Goal: Check status: Check status

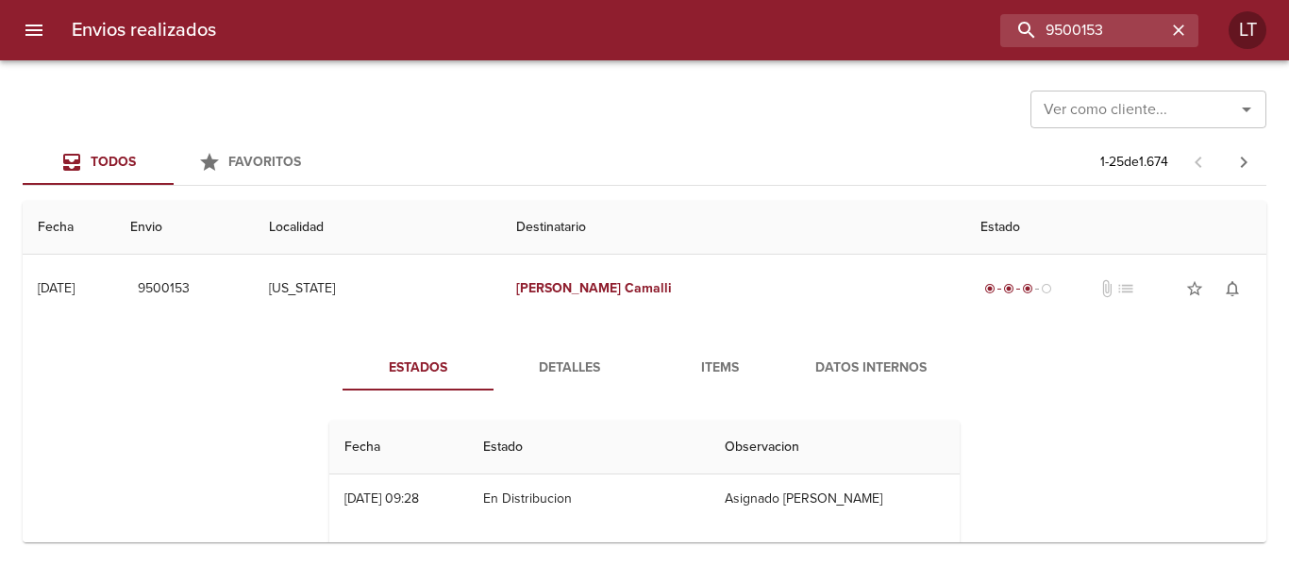
scroll to position [189, 0]
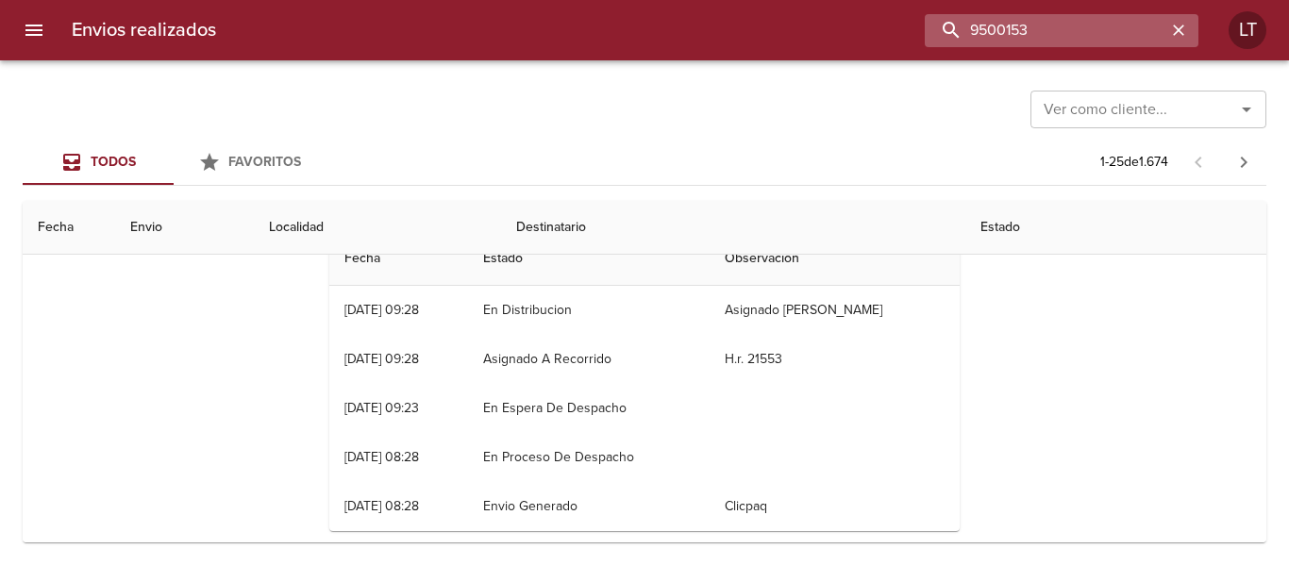
click at [1063, 15] on input "9500153" at bounding box center [1044, 30] width 241 height 33
paste input "[PERSON_NAME]"
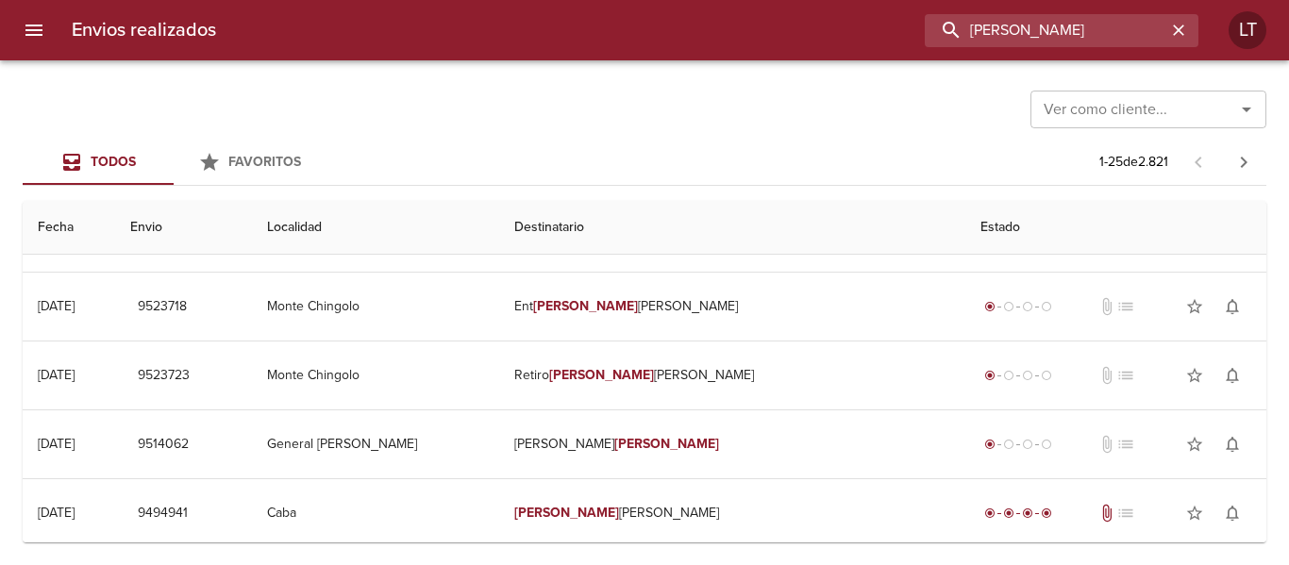
scroll to position [0, 0]
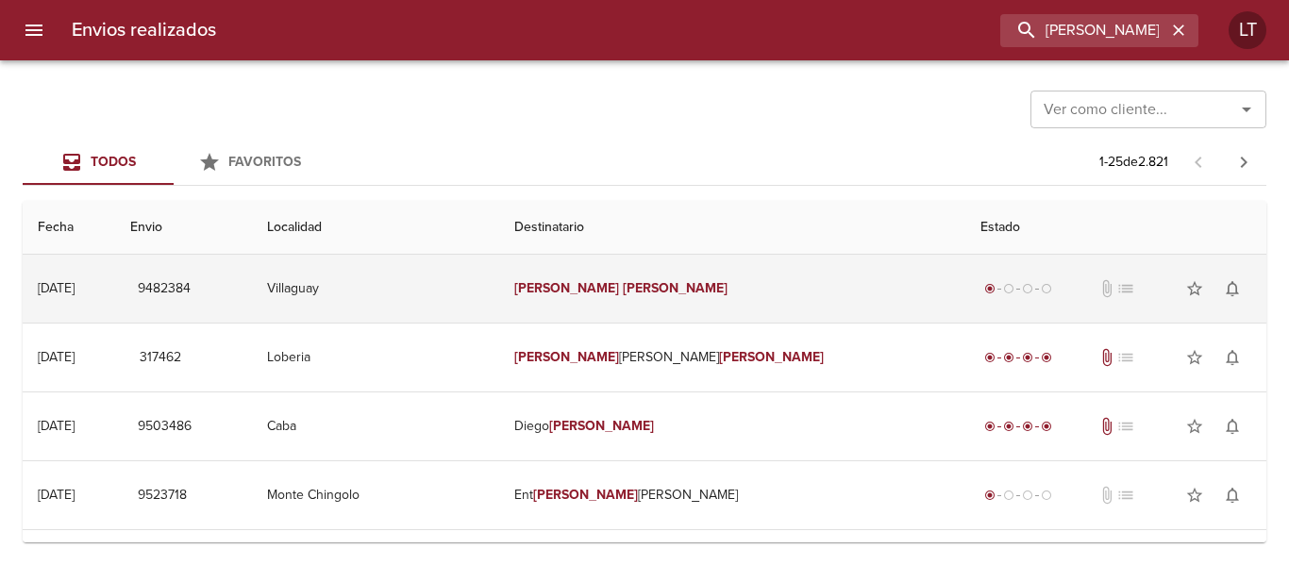
click at [826, 314] on td "[PERSON_NAME]" at bounding box center [732, 289] width 466 height 68
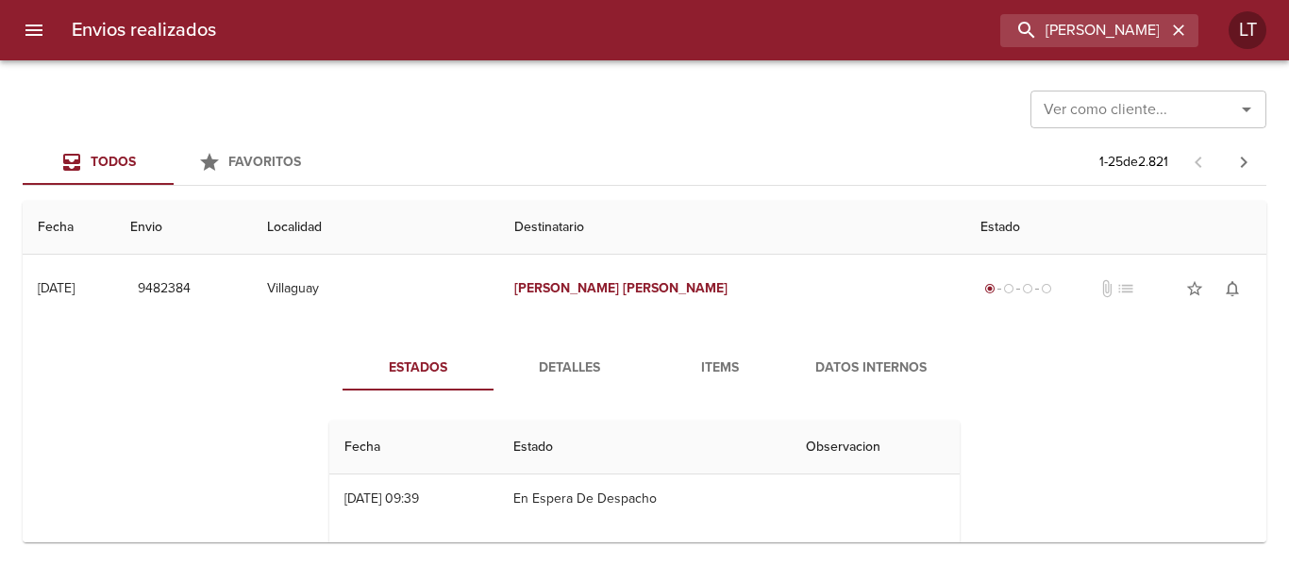
scroll to position [94, 0]
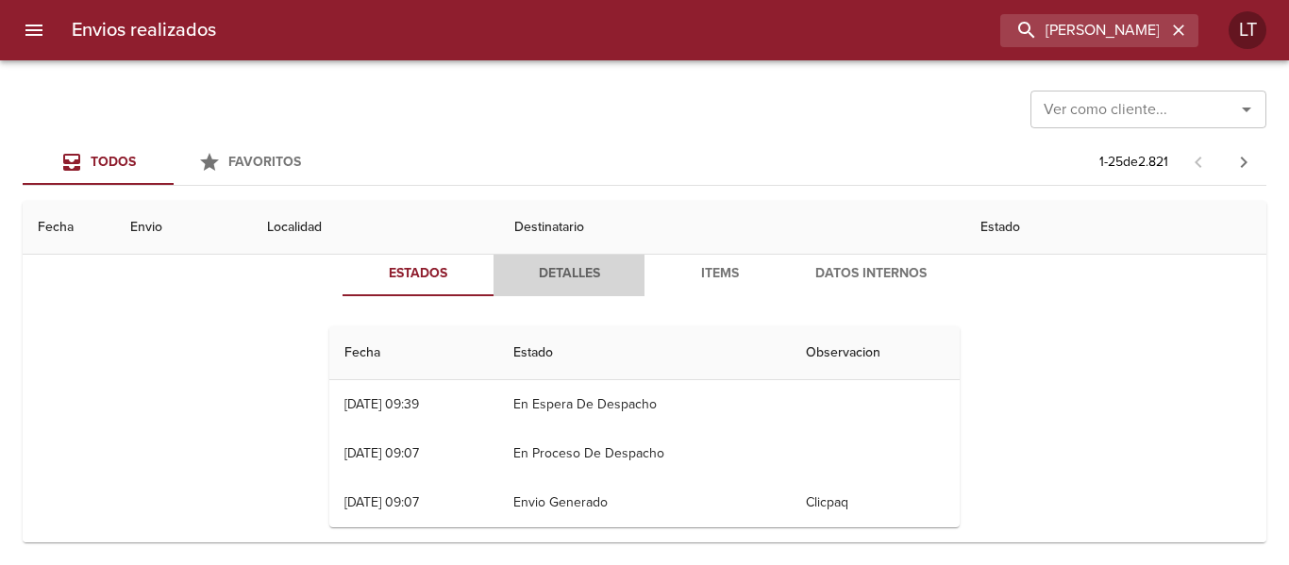
click at [529, 273] on span "Detalles" at bounding box center [569, 274] width 128 height 24
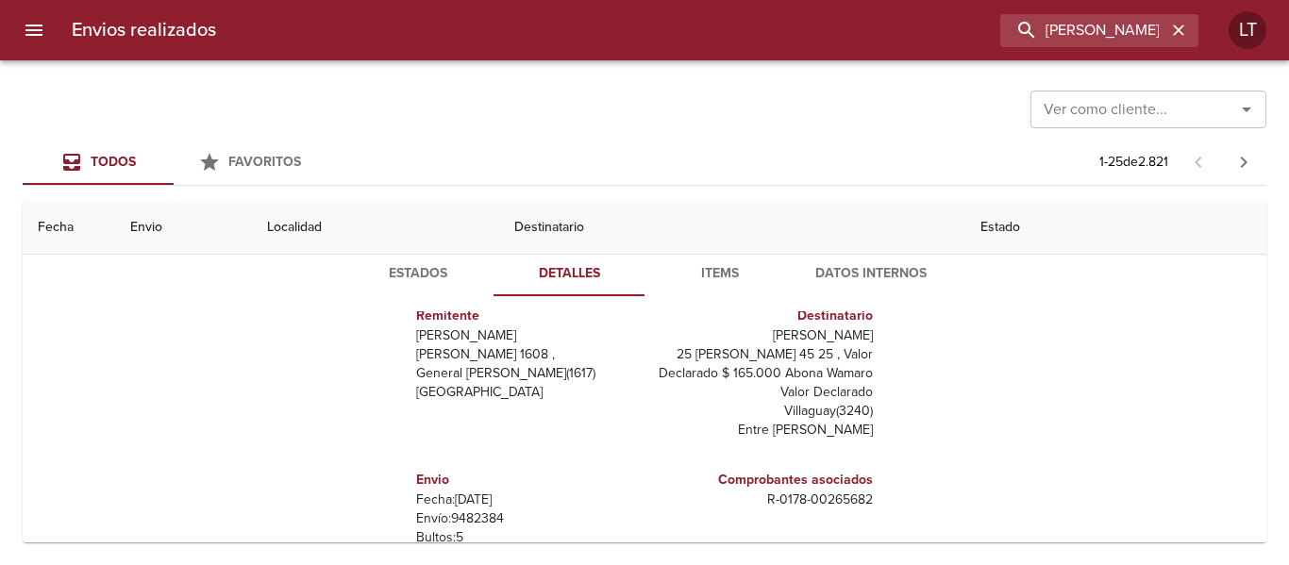
scroll to position [0, 0]
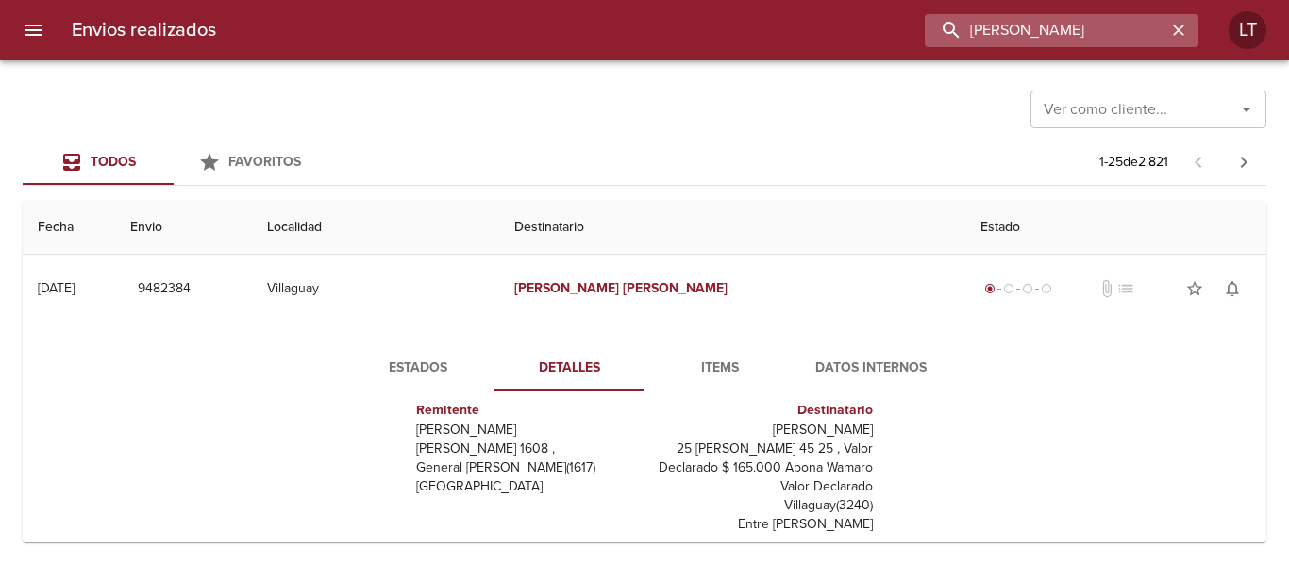
click at [1068, 31] on input "[PERSON_NAME]" at bounding box center [1044, 30] width 241 height 33
click at [1068, 31] on input "9482384" at bounding box center [1044, 30] width 241 height 33
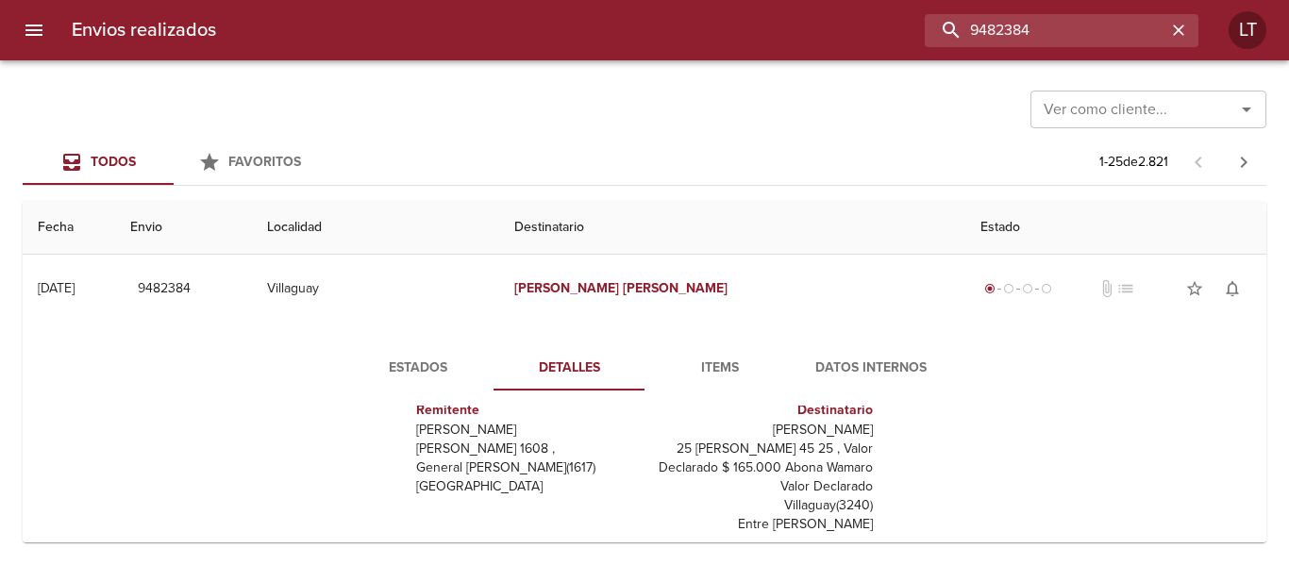
type input "9482384"
click at [40, 25] on icon "menu" at bounding box center [33, 30] width 17 height 11
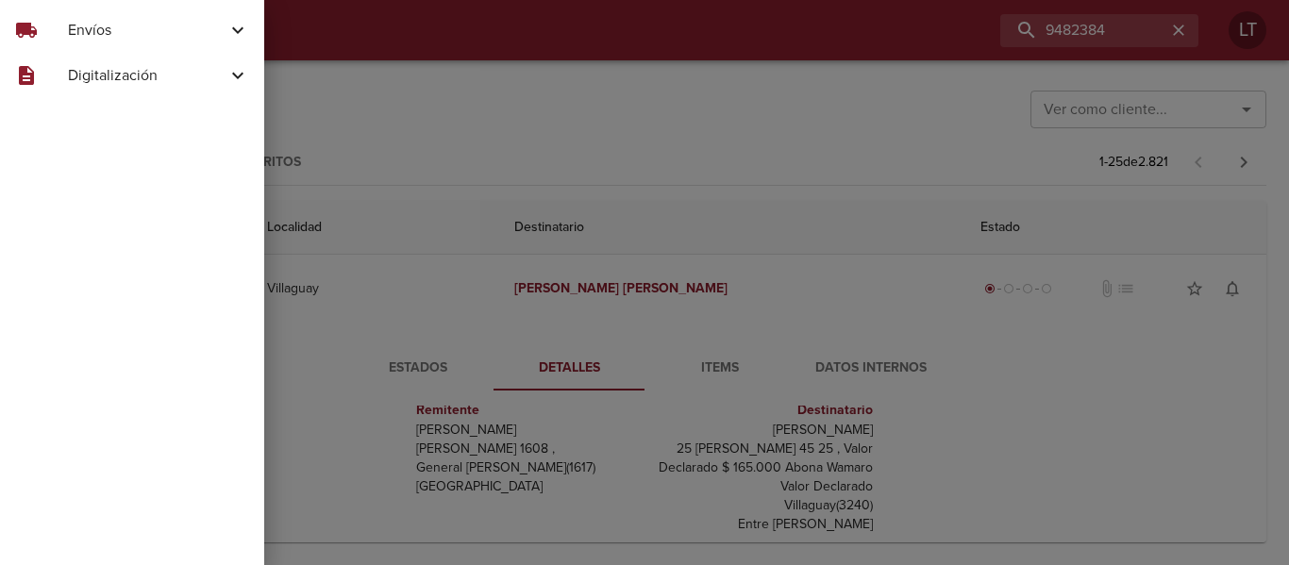
click at [58, 31] on div "local_shipping" at bounding box center [41, 30] width 53 height 23
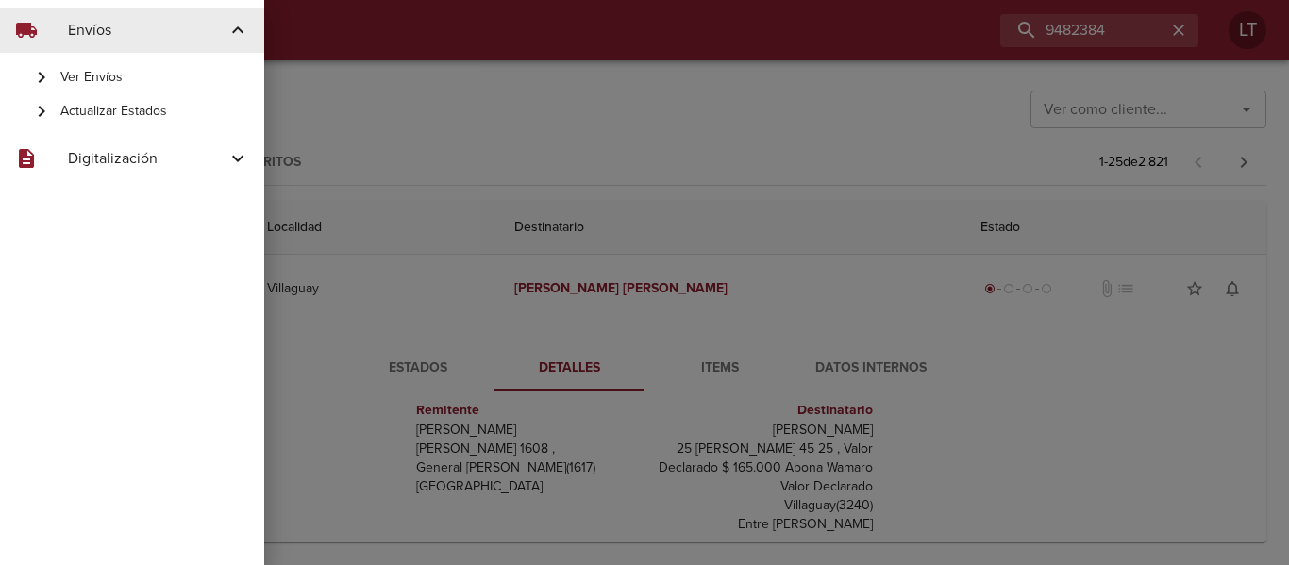
click at [99, 110] on span "Actualizar Estados" at bounding box center [154, 111] width 189 height 19
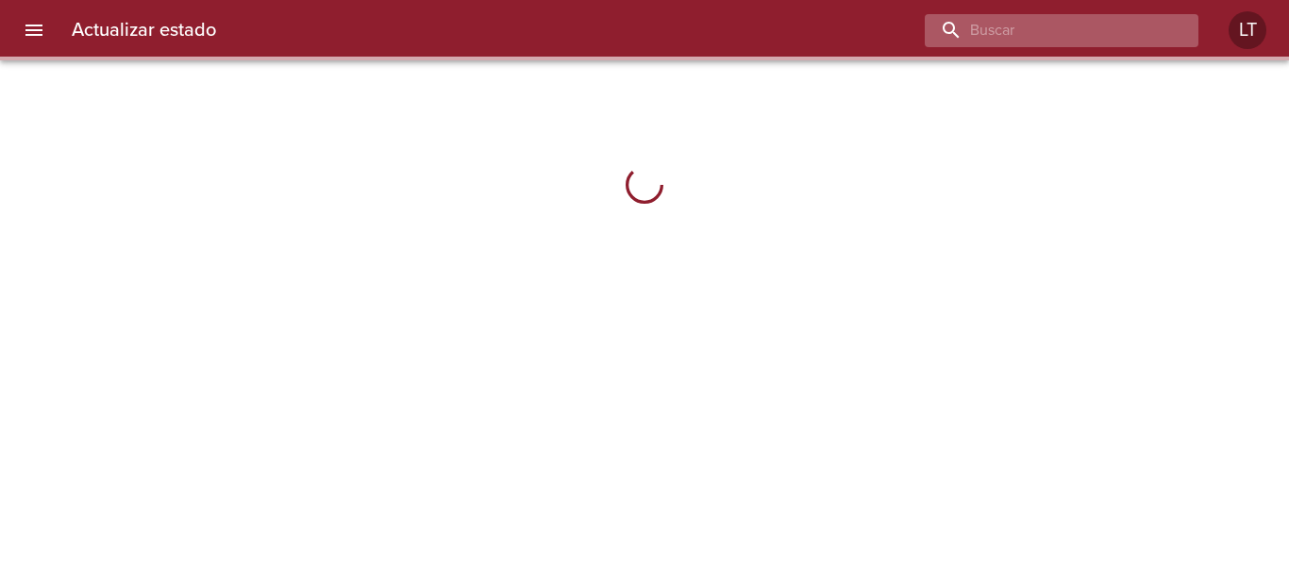
click at [1068, 36] on input "buscar" at bounding box center [1044, 30] width 241 height 33
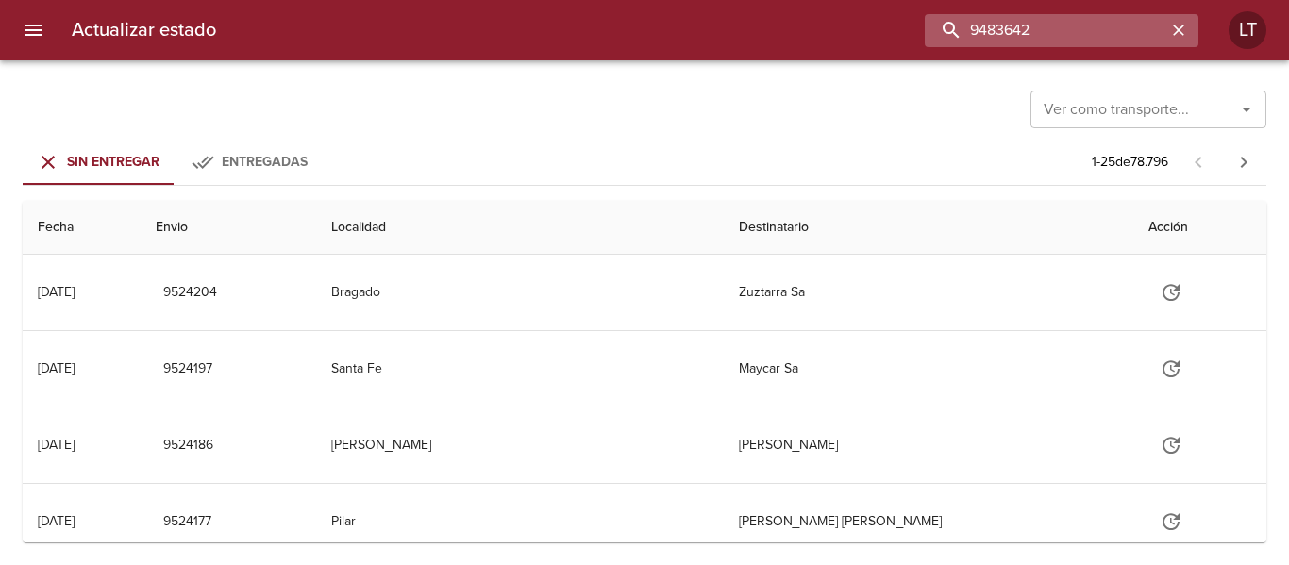
type input "9483642"
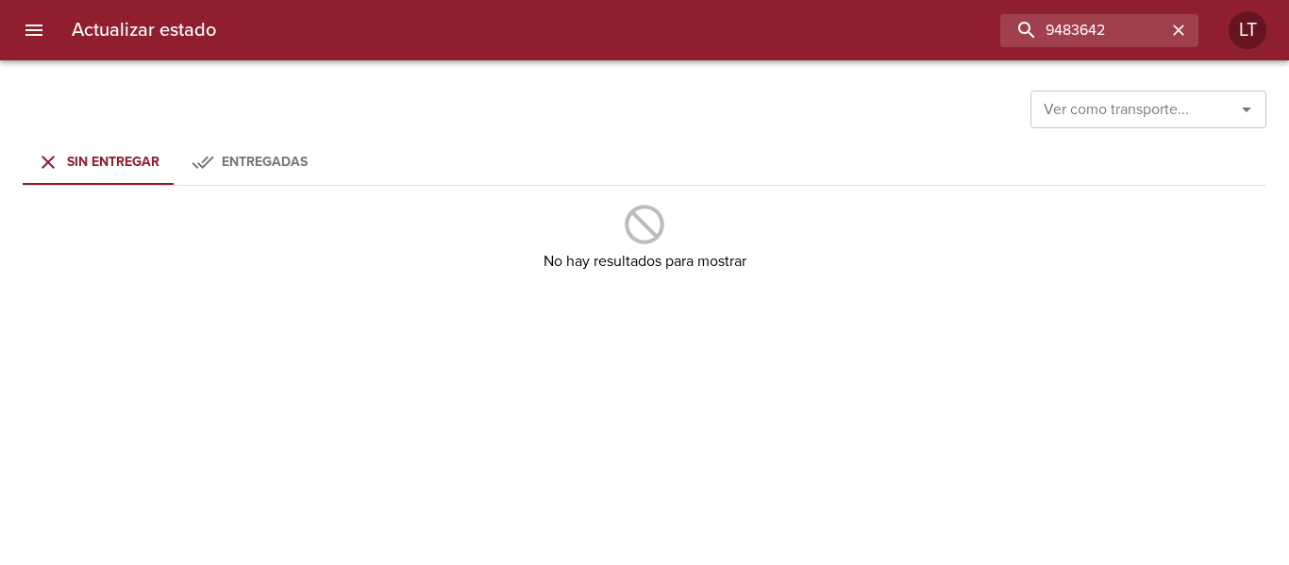
click at [288, 161] on span "Entregadas" at bounding box center [265, 162] width 86 height 16
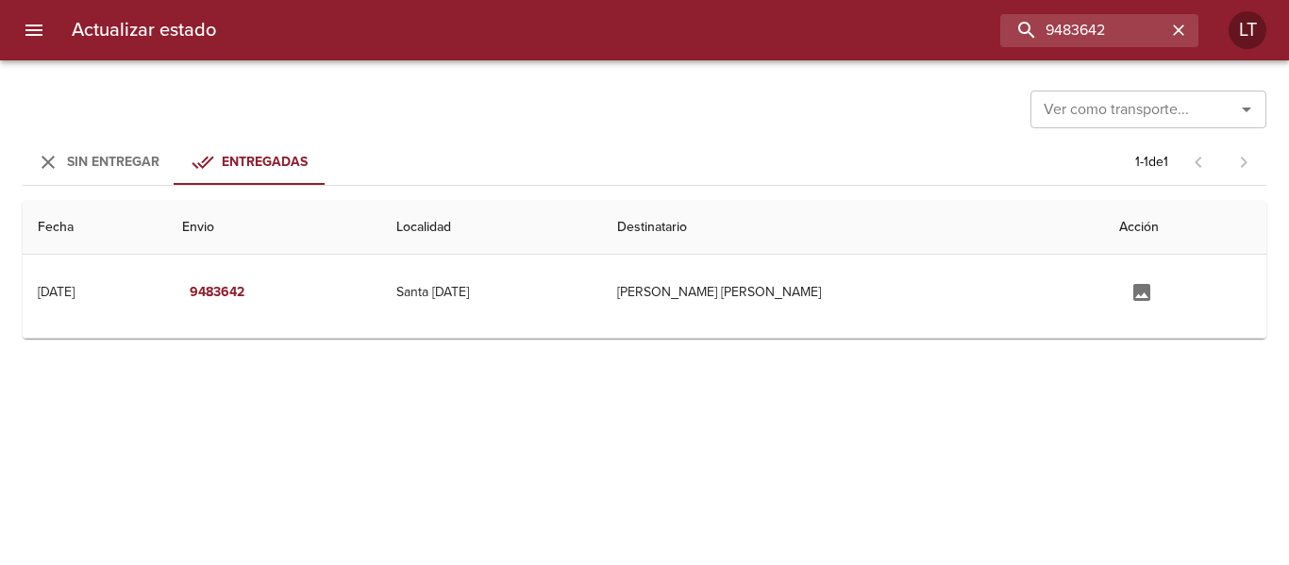
click at [916, 332] on td "Guia : 9483642" at bounding box center [644, 334] width 1243 height 8
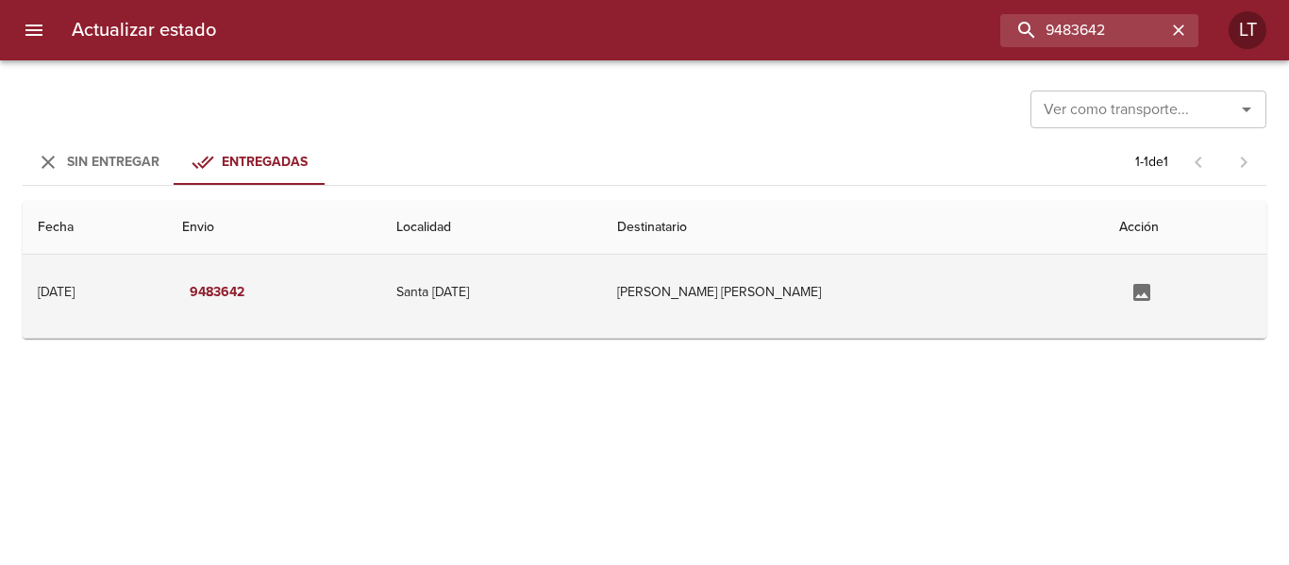
click at [845, 311] on td "[PERSON_NAME] [PERSON_NAME]" at bounding box center [853, 292] width 502 height 75
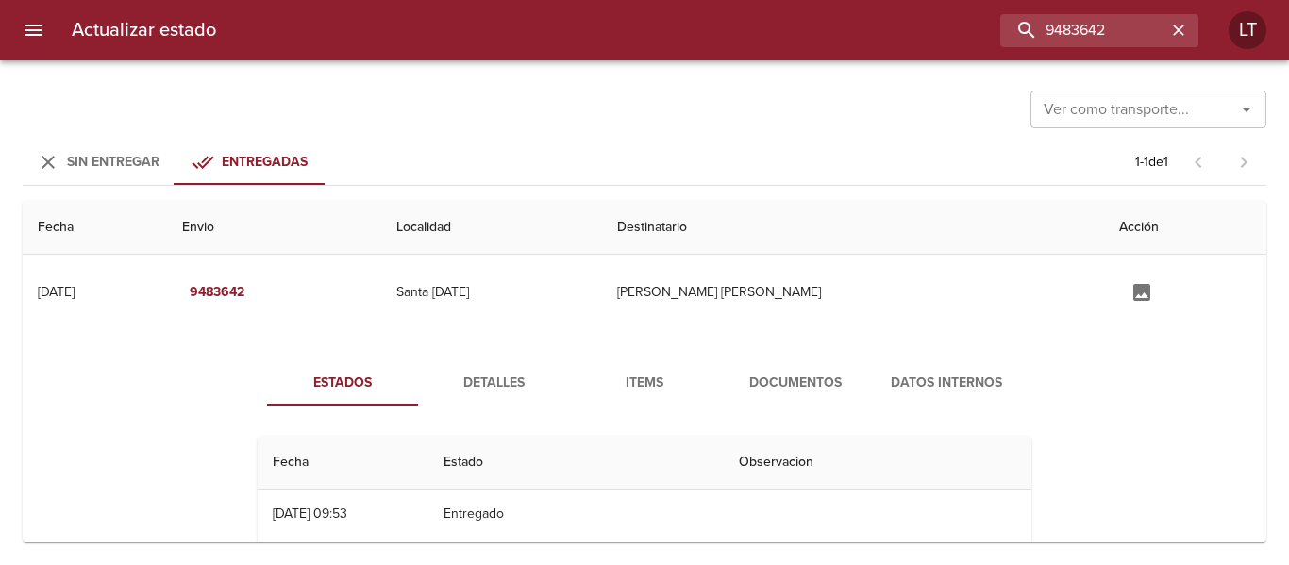
click at [820, 368] on button "Documentos" at bounding box center [795, 382] width 151 height 45
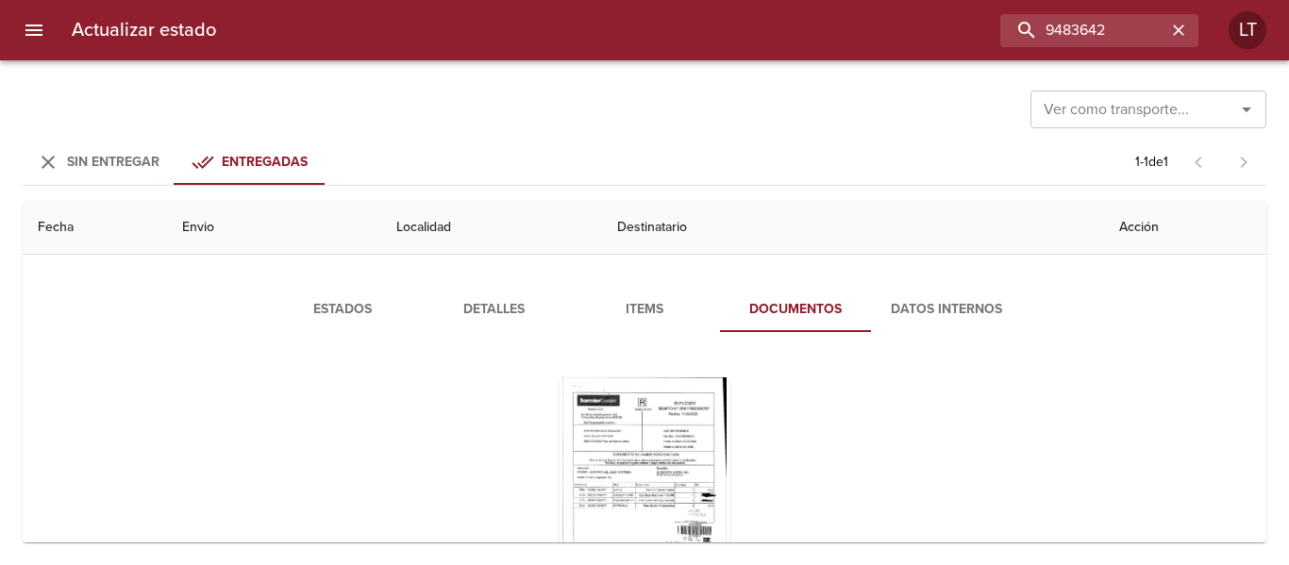
scroll to position [189, 0]
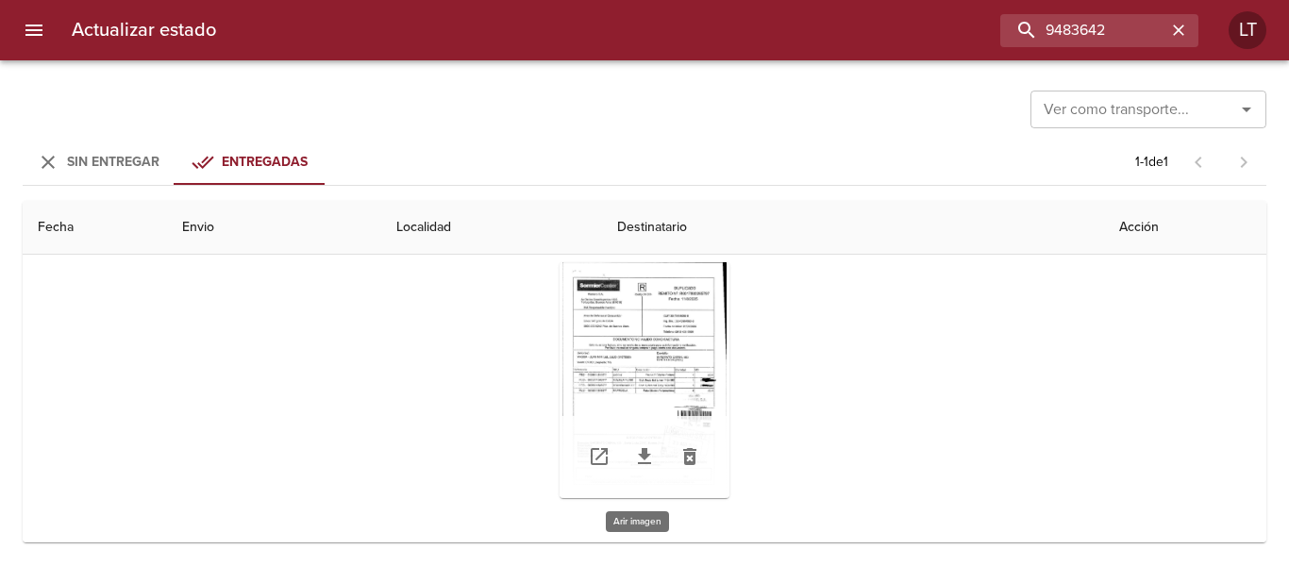
click at [690, 394] on div "Tabla de envíos del cliente" at bounding box center [644, 380] width 170 height 236
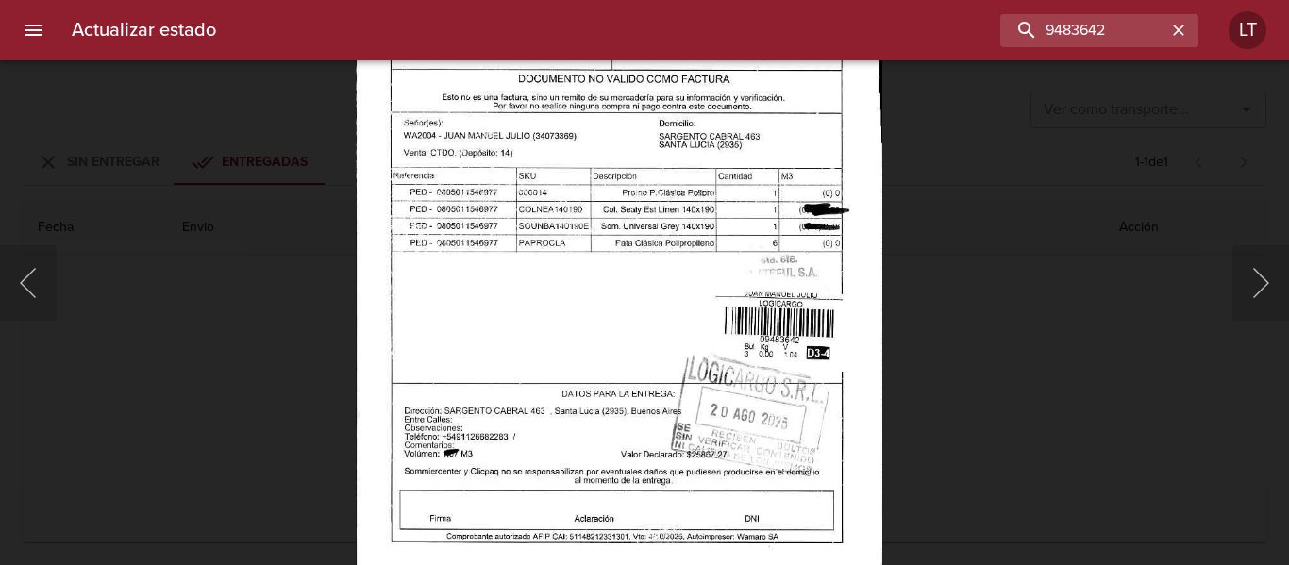
click at [1026, 336] on div "Lightbox" at bounding box center [644, 282] width 1289 height 565
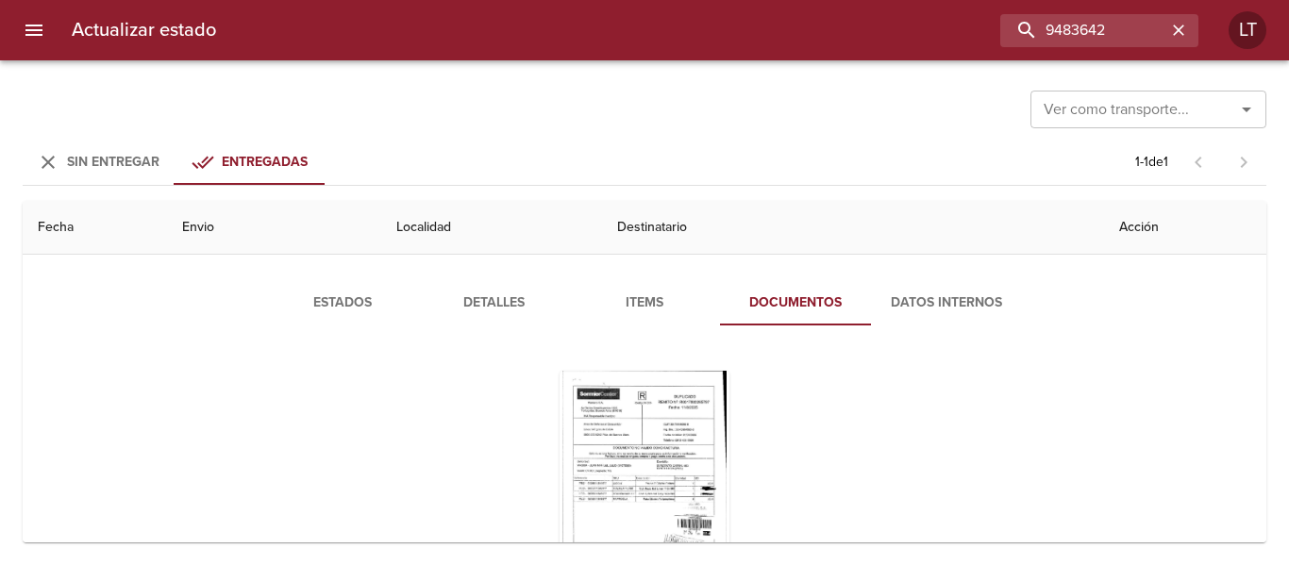
scroll to position [0, 0]
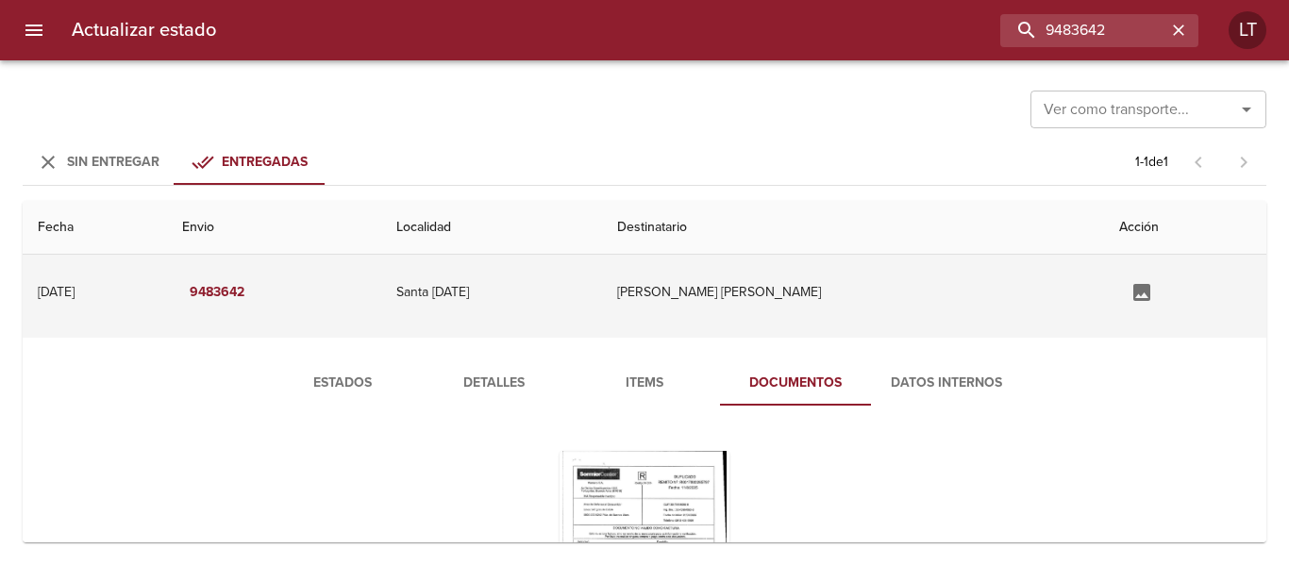
click at [1130, 297] on icon "Tabla de envíos del cliente" at bounding box center [1141, 292] width 23 height 23
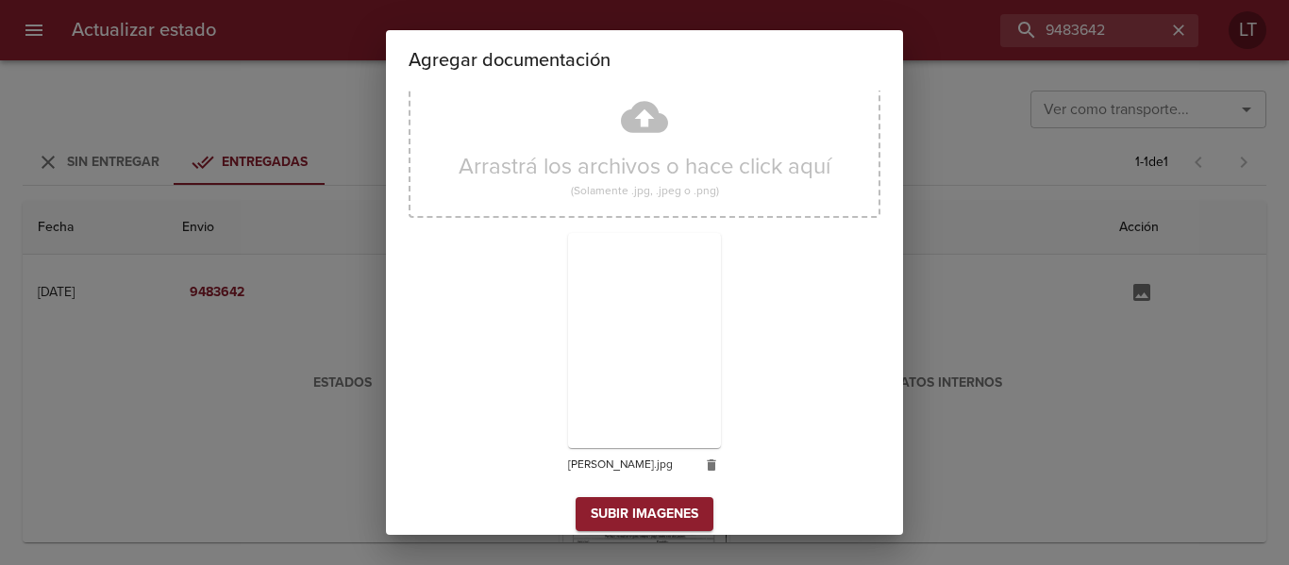
scroll to position [56, 0]
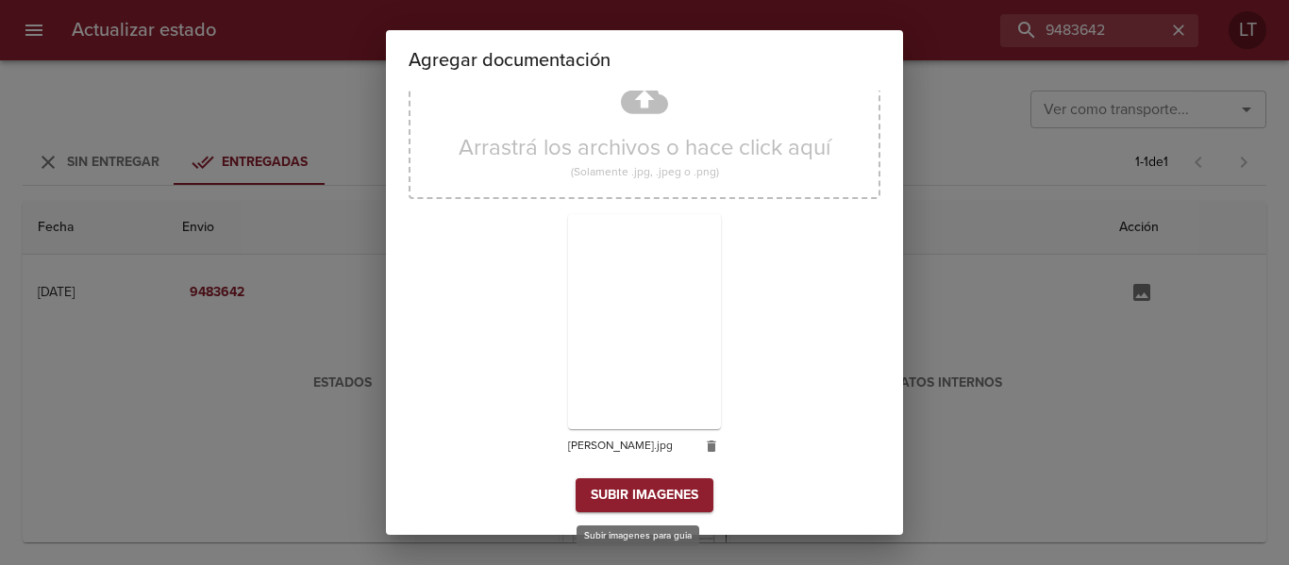
click at [656, 498] on span "Subir imagenes" at bounding box center [645, 496] width 108 height 24
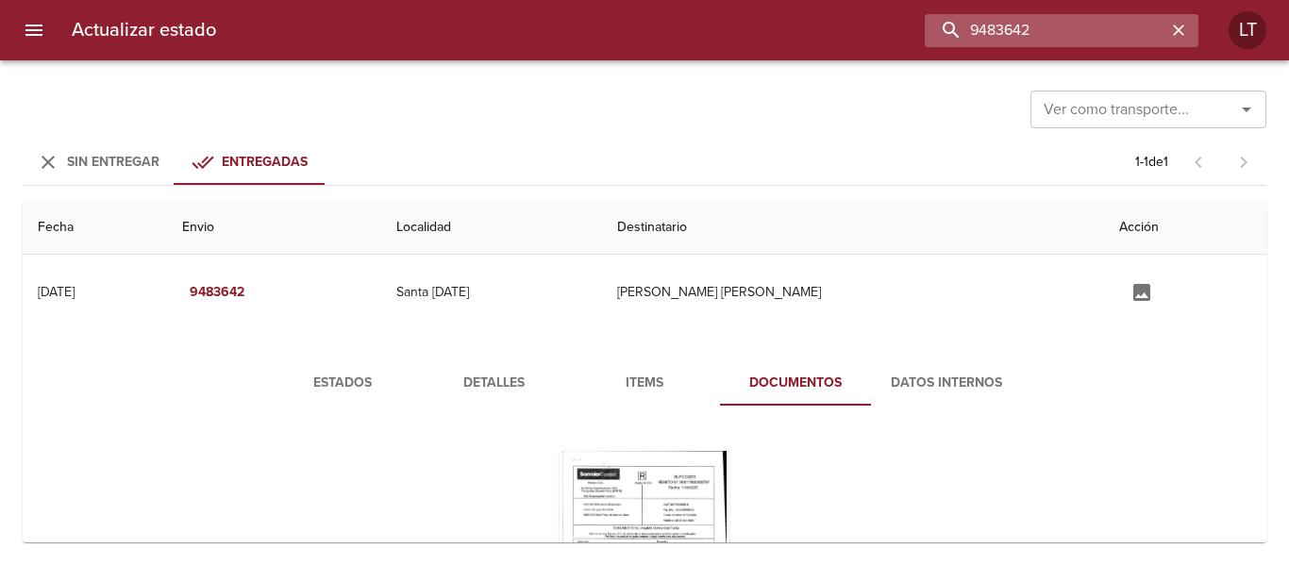
click at [1059, 24] on input "9483642" at bounding box center [1044, 30] width 241 height 33
paste input "[PERSON_NAME]"
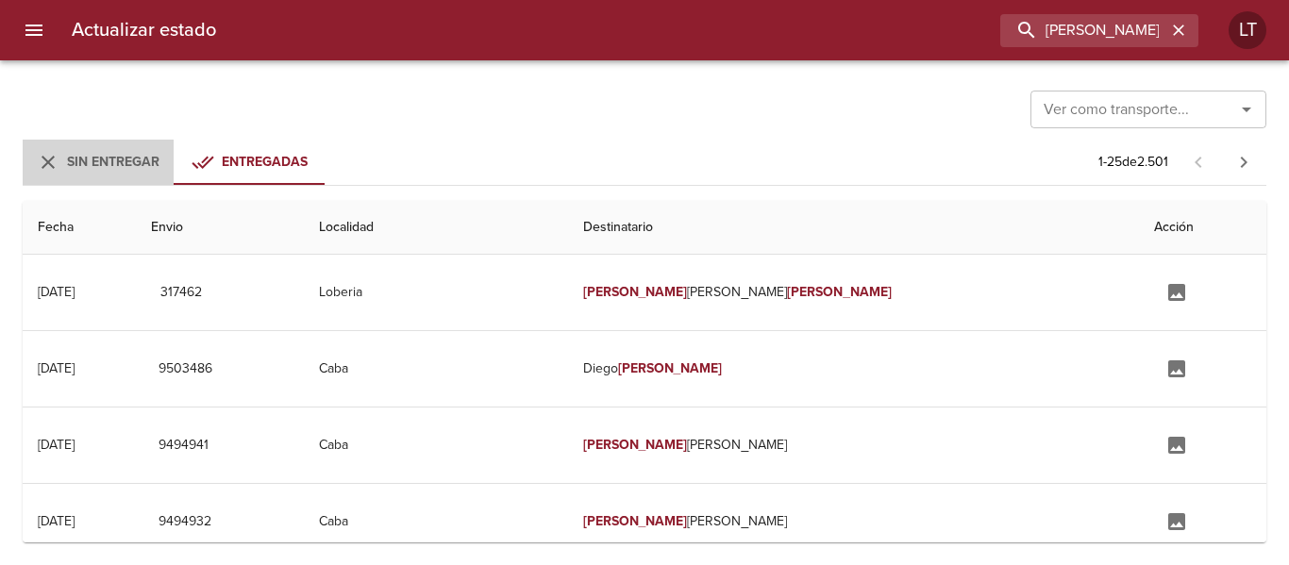
click at [160, 162] on span "Sin Entregar" at bounding box center [98, 163] width 128 height 24
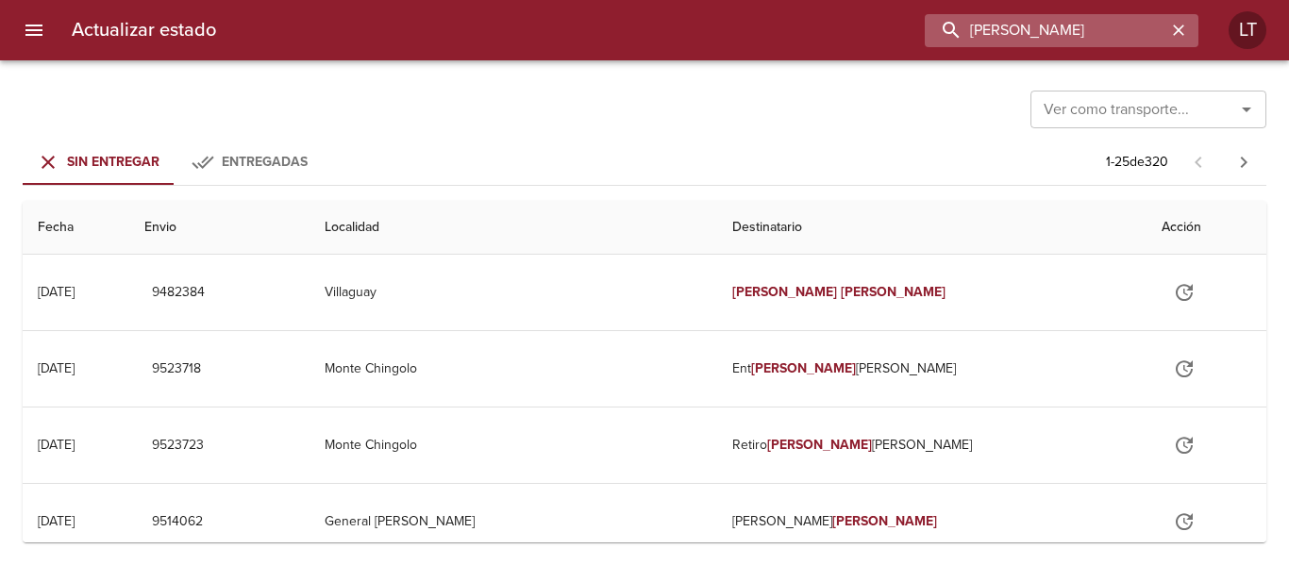
click at [1030, 36] on input "[PERSON_NAME]" at bounding box center [1044, 30] width 241 height 33
click at [1031, 35] on input "[PERSON_NAME]" at bounding box center [1044, 30] width 241 height 33
click at [1031, 35] on input "9482384" at bounding box center [1044, 30] width 241 height 33
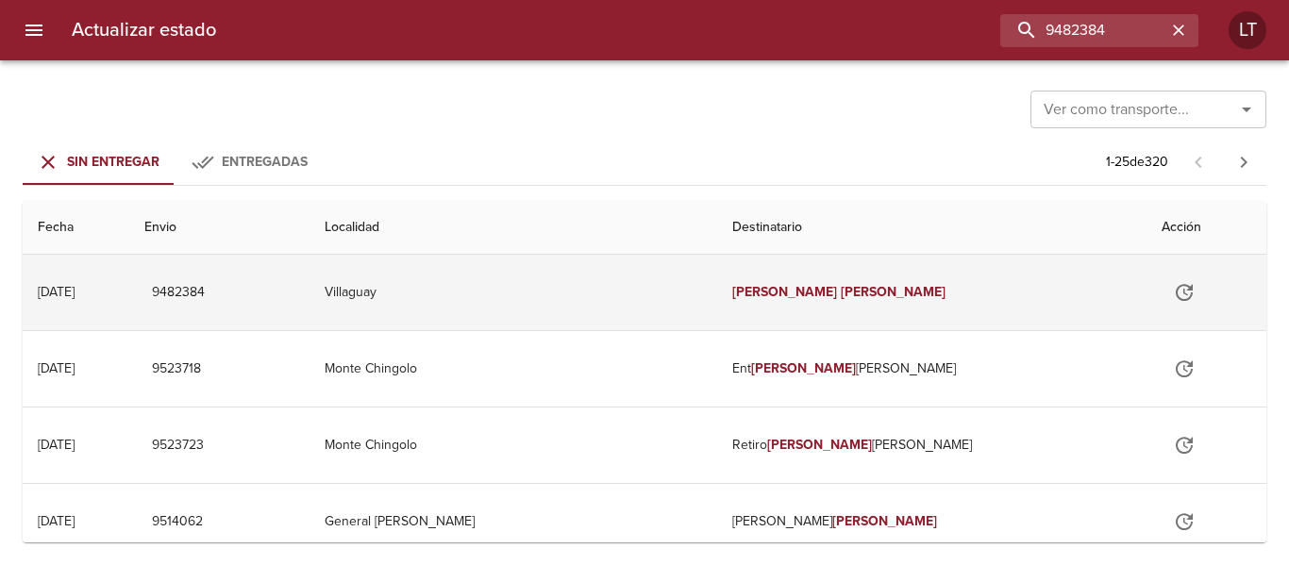
click at [608, 305] on td "Villaguay" at bounding box center [513, 292] width 408 height 75
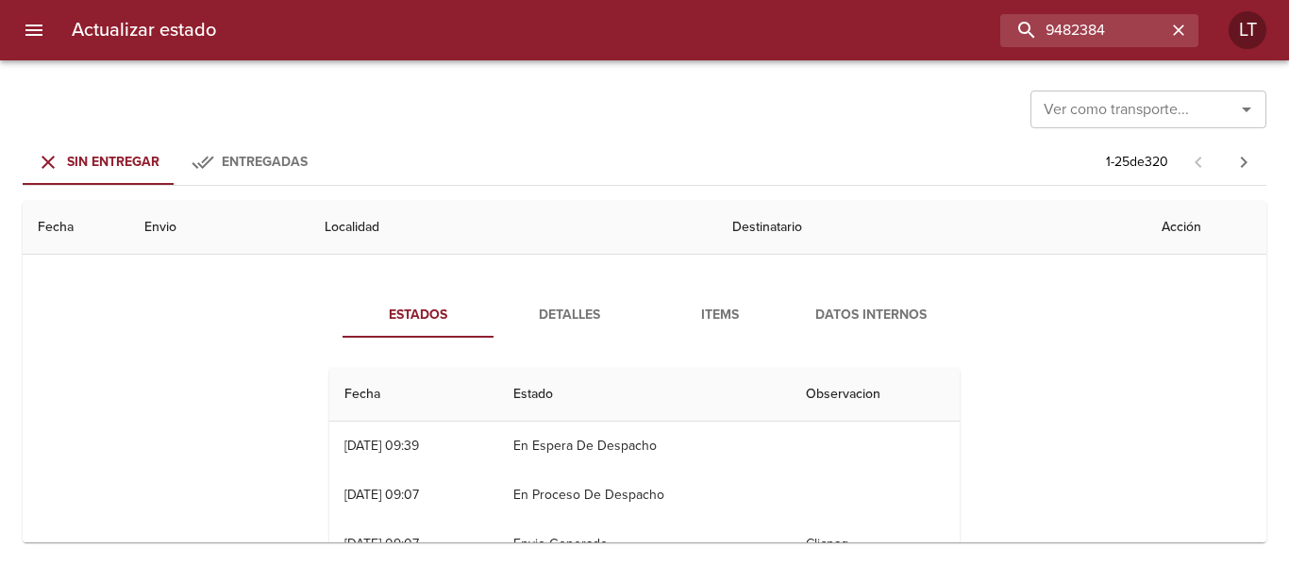
scroll to position [0, 0]
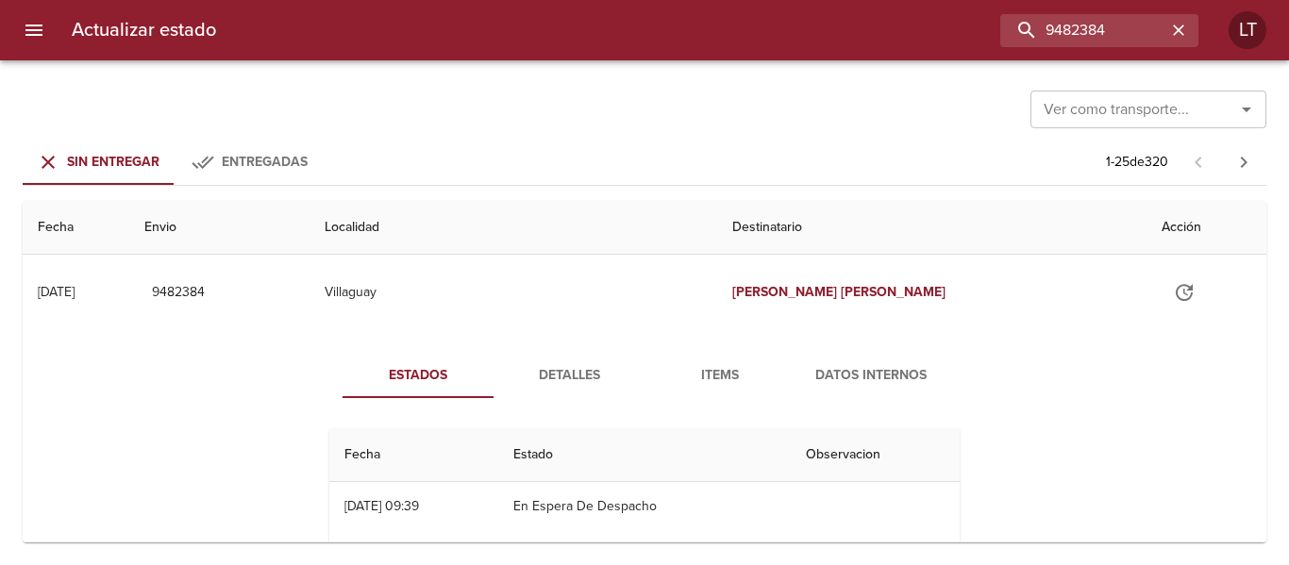
click at [1111, 12] on div "Actualizar estado 9482384 LT" at bounding box center [644, 30] width 1289 height 60
click at [1114, 21] on input "9482384" at bounding box center [1044, 30] width 241 height 33
paste input "511382"
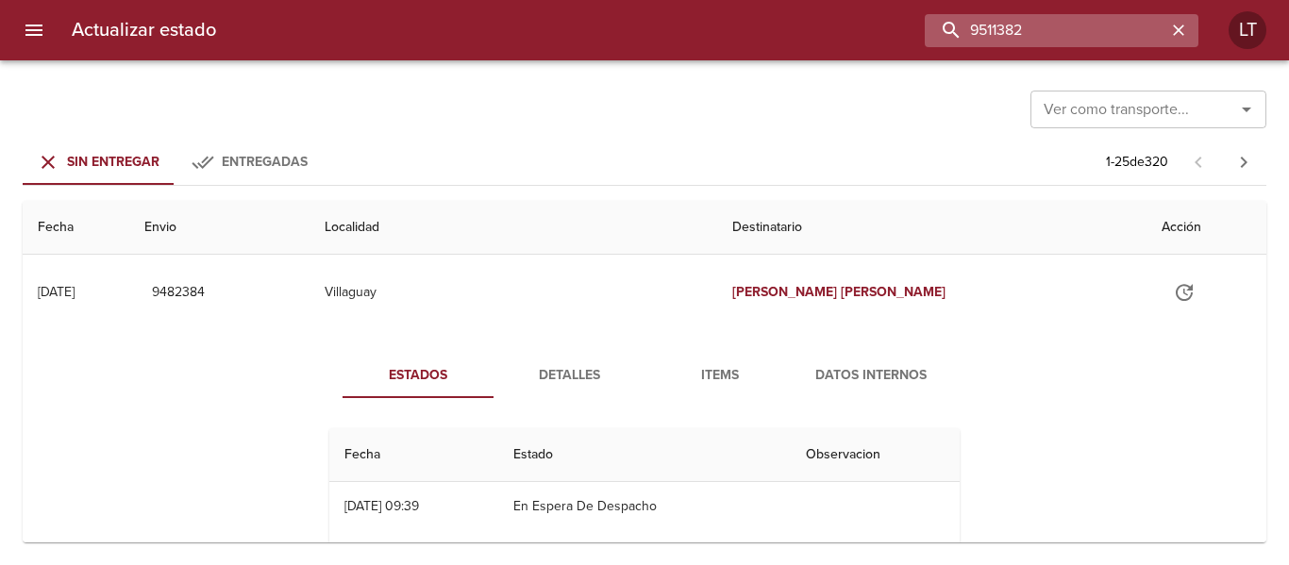
type input "9511382"
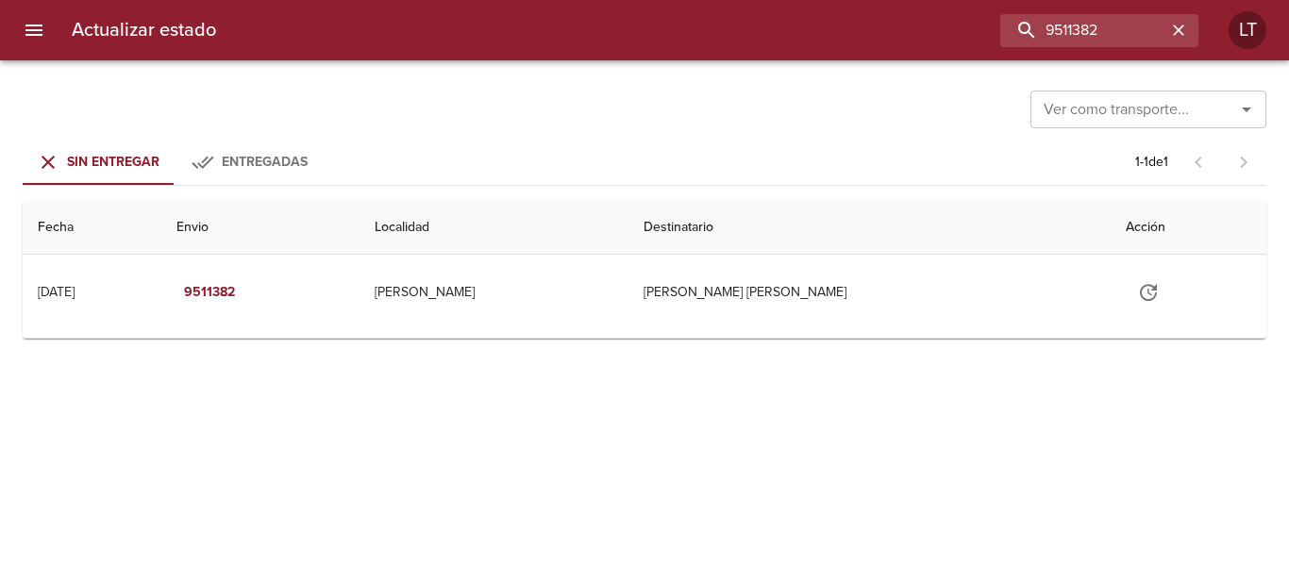
click at [627, 232] on th "Localidad" at bounding box center [493, 228] width 268 height 54
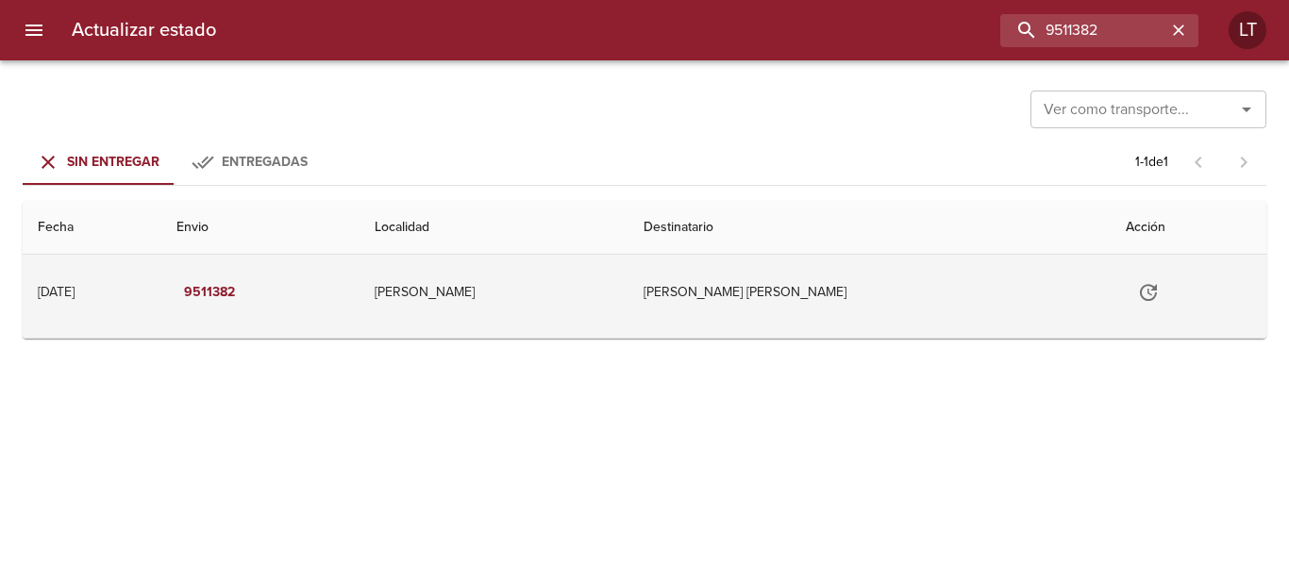
click at [627, 294] on td "[PERSON_NAME]" at bounding box center [493, 292] width 268 height 75
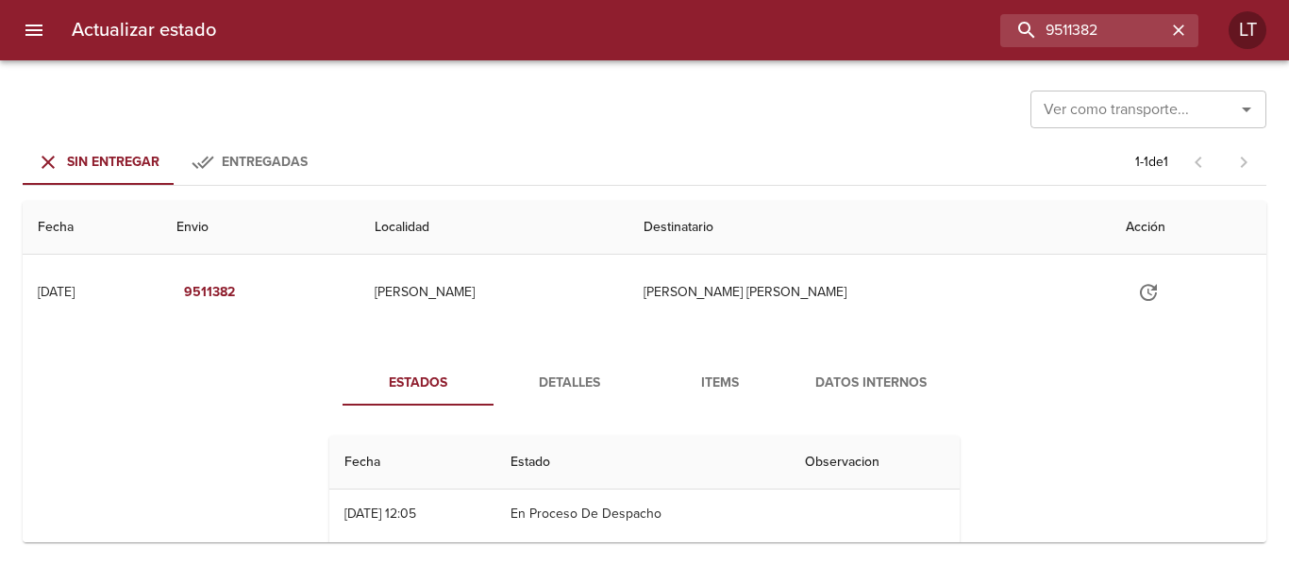
scroll to position [84, 0]
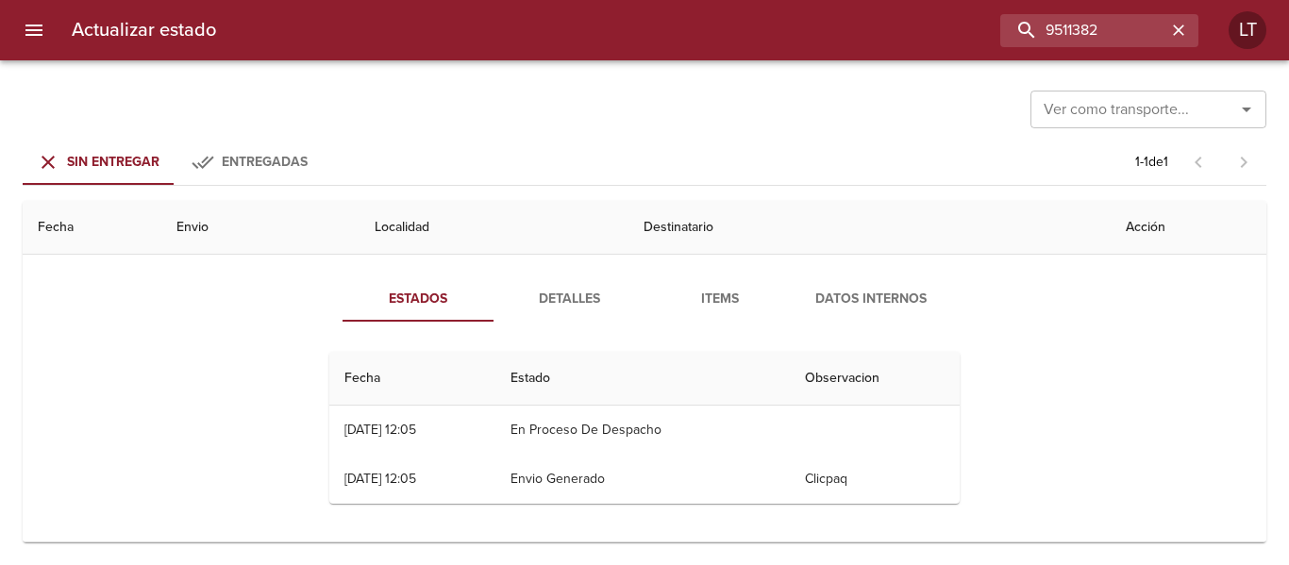
click at [537, 289] on span "Detalles" at bounding box center [569, 300] width 128 height 24
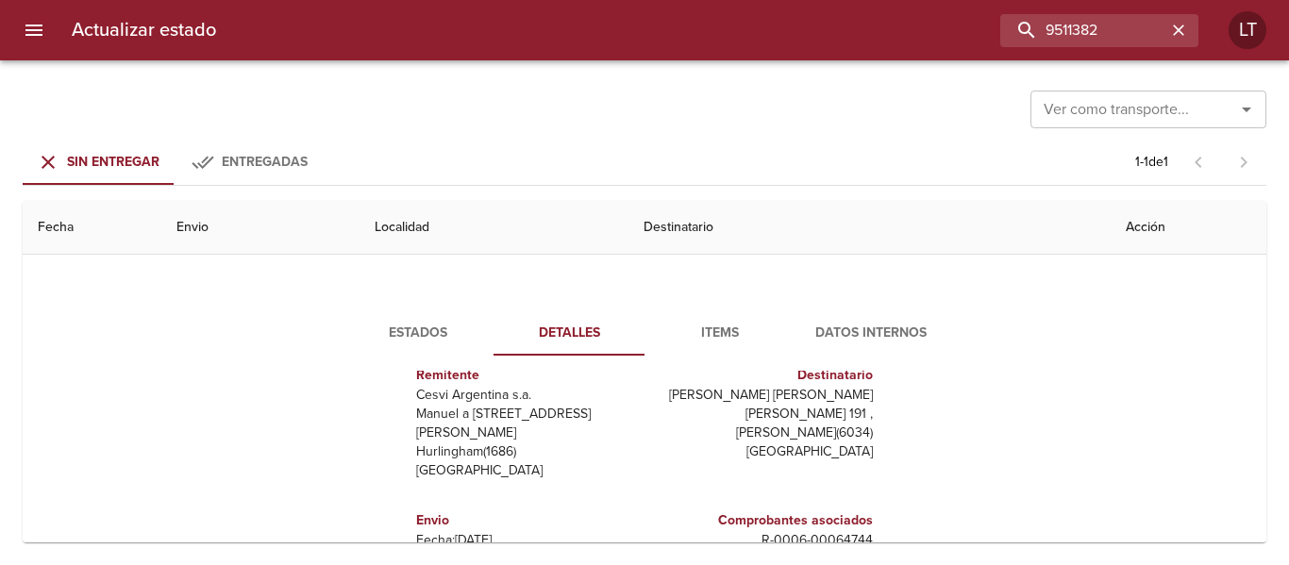
scroll to position [94, 0]
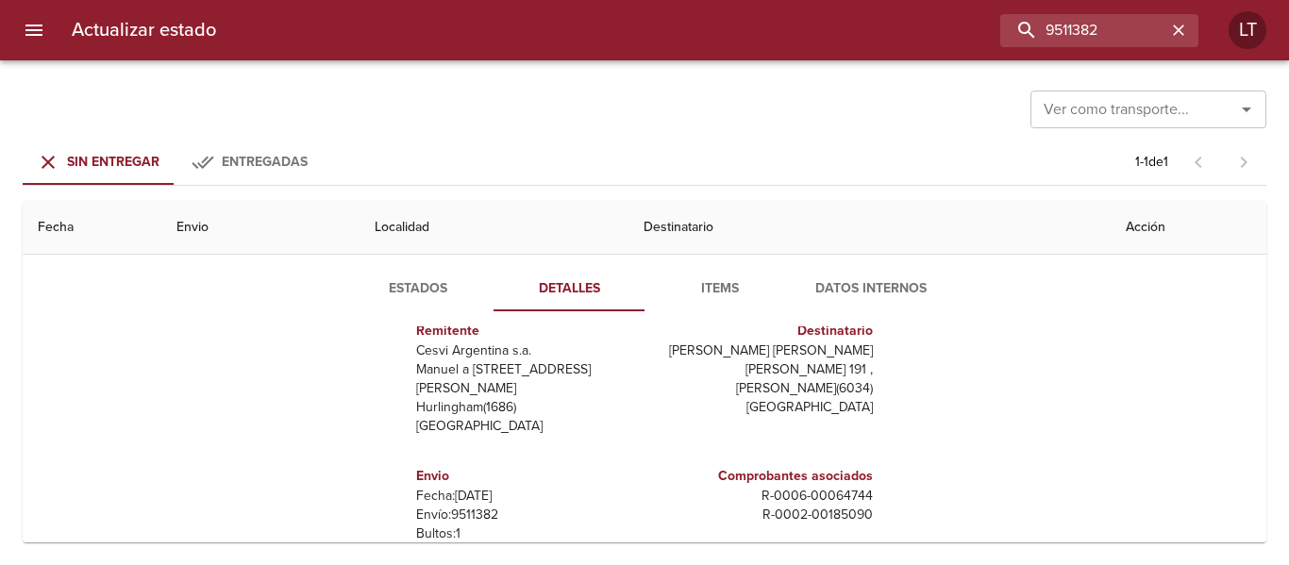
click at [798, 381] on p "[PERSON_NAME] ( 6034 )" at bounding box center [762, 388] width 221 height 19
click at [770, 387] on p "[PERSON_NAME] ( 6034 )" at bounding box center [762, 388] width 221 height 19
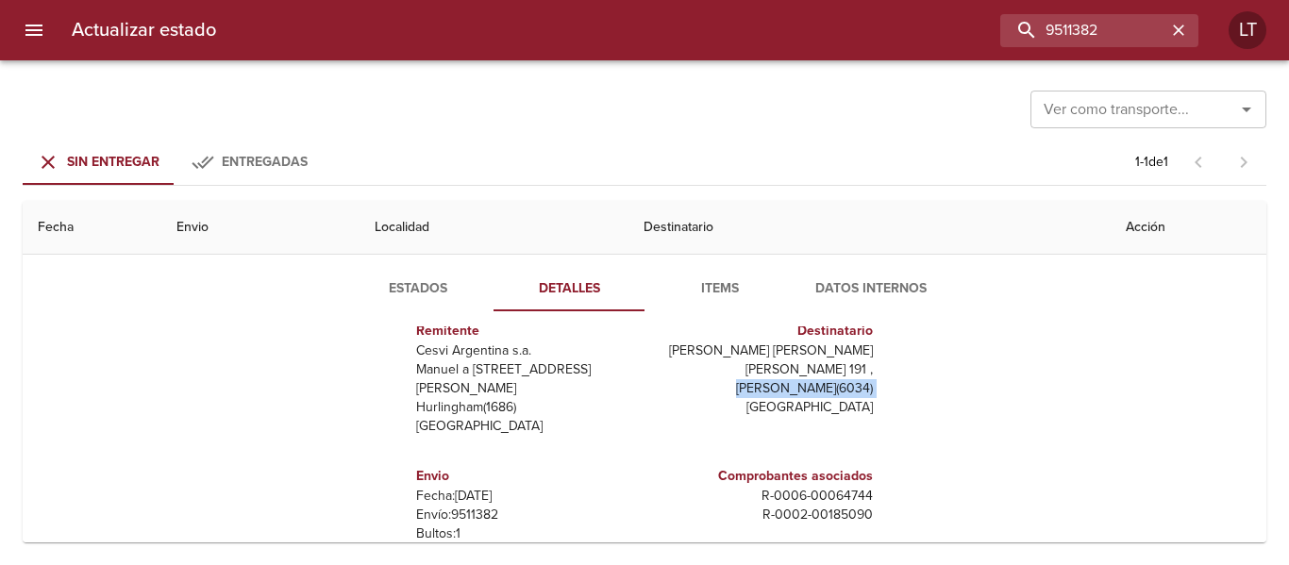
click at [770, 387] on p "[PERSON_NAME] ( 6034 )" at bounding box center [762, 388] width 221 height 19
click at [821, 380] on p "[PERSON_NAME] ( 6034 )" at bounding box center [762, 388] width 221 height 19
click at [822, 371] on p "[PERSON_NAME] 191 ," at bounding box center [762, 369] width 221 height 19
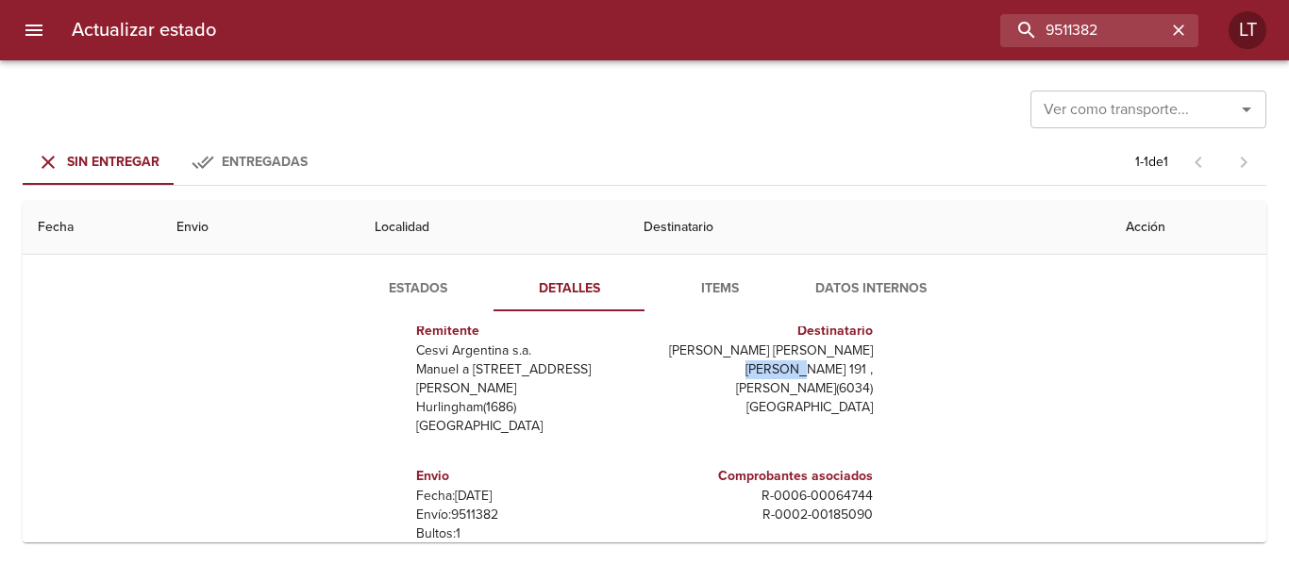
click at [822, 371] on p "[PERSON_NAME] 191 ," at bounding box center [762, 369] width 221 height 19
click at [822, 393] on p "[PERSON_NAME] ( 6034 )" at bounding box center [762, 388] width 221 height 19
click at [819, 385] on p "[PERSON_NAME] ( 6034 )" at bounding box center [762, 388] width 221 height 19
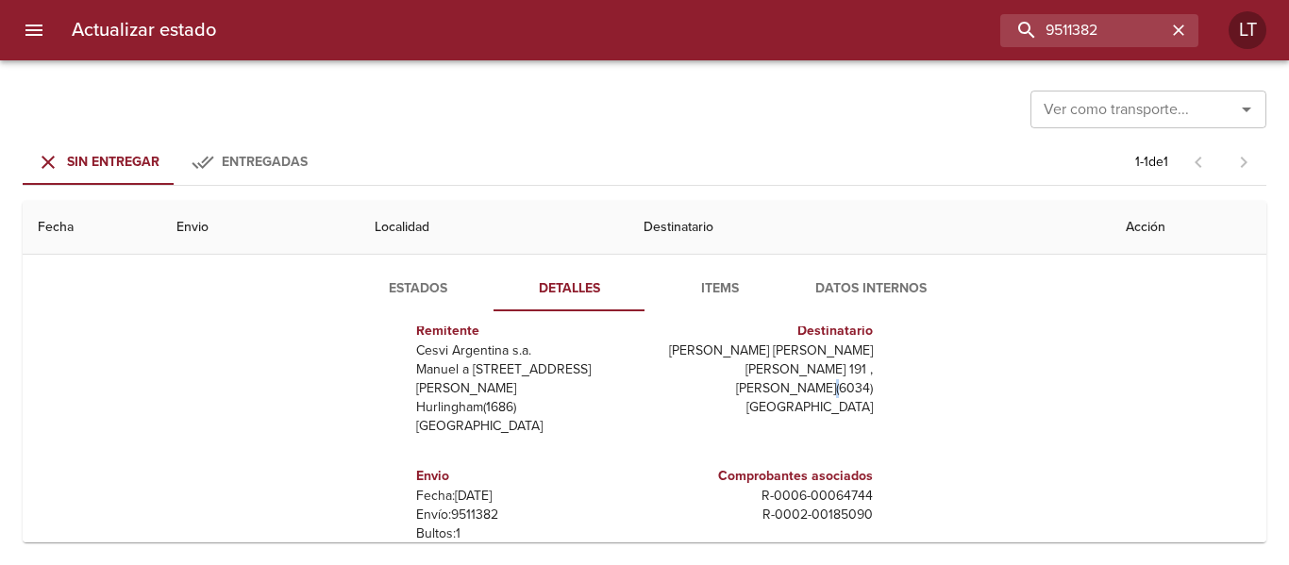
click at [819, 385] on p "[PERSON_NAME] ( 6034 )" at bounding box center [762, 388] width 221 height 19
click at [813, 400] on p "[GEOGRAPHIC_DATA]" at bounding box center [762, 407] width 221 height 19
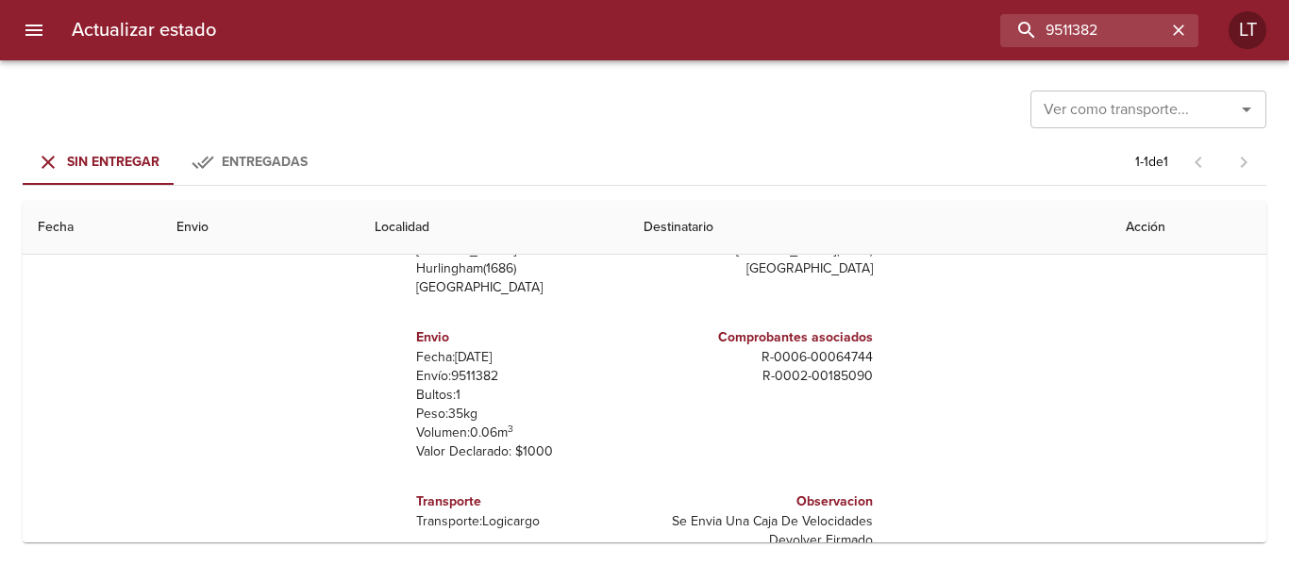
scroll to position [279, 0]
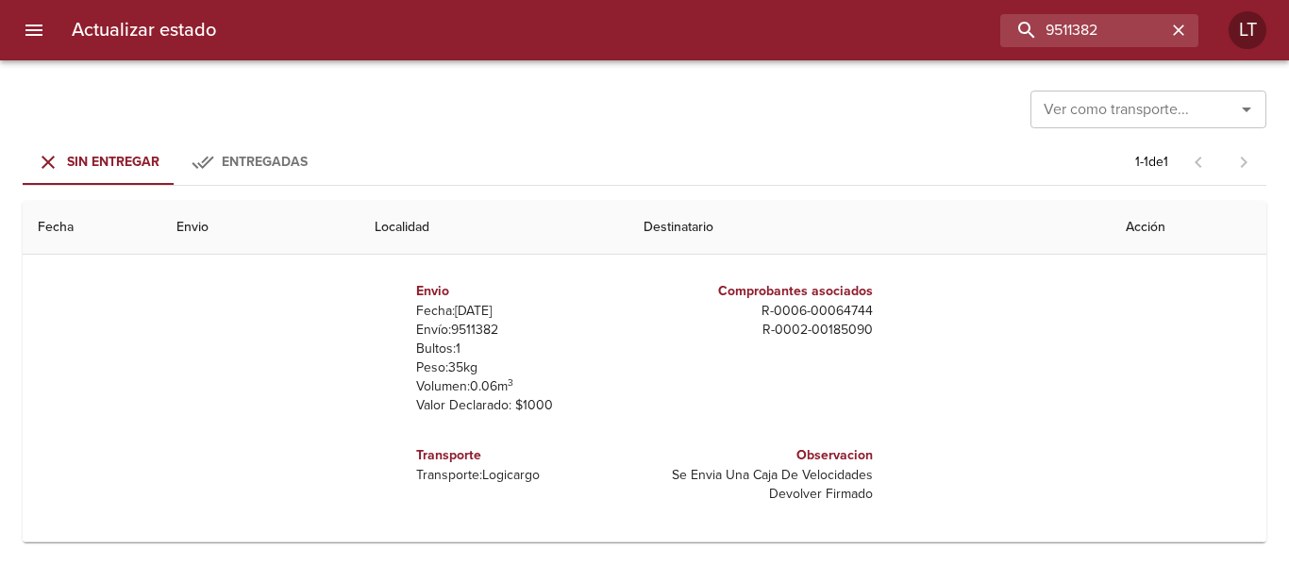
click at [518, 473] on p "Transporte: Logicargo" at bounding box center [526, 475] width 221 height 19
click at [767, 472] on p "Se Envia Una Caja De Velocidades Devolver Firmado" at bounding box center [762, 485] width 221 height 38
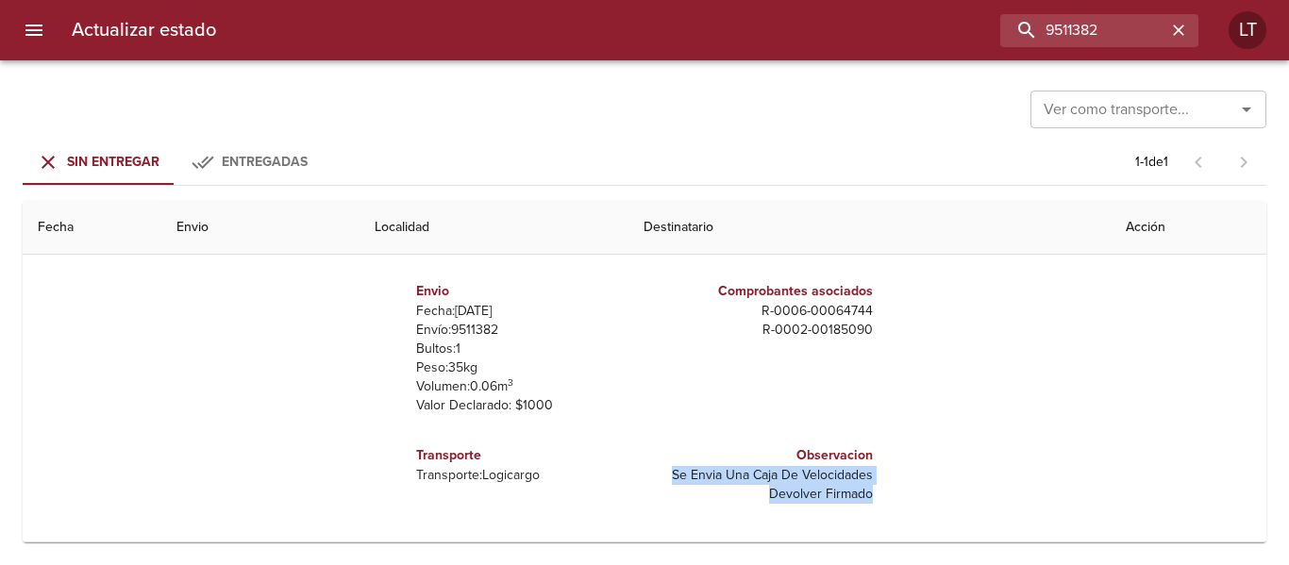
click at [767, 472] on p "Se Envia Una Caja De Velocidades Devolver Firmado" at bounding box center [762, 485] width 221 height 38
click at [785, 493] on p "Se Envia Una Caja De Velocidades Devolver Firmado" at bounding box center [762, 485] width 221 height 38
click at [791, 471] on p "Se Envia Una Caja De Velocidades Devolver Firmado" at bounding box center [762, 485] width 221 height 38
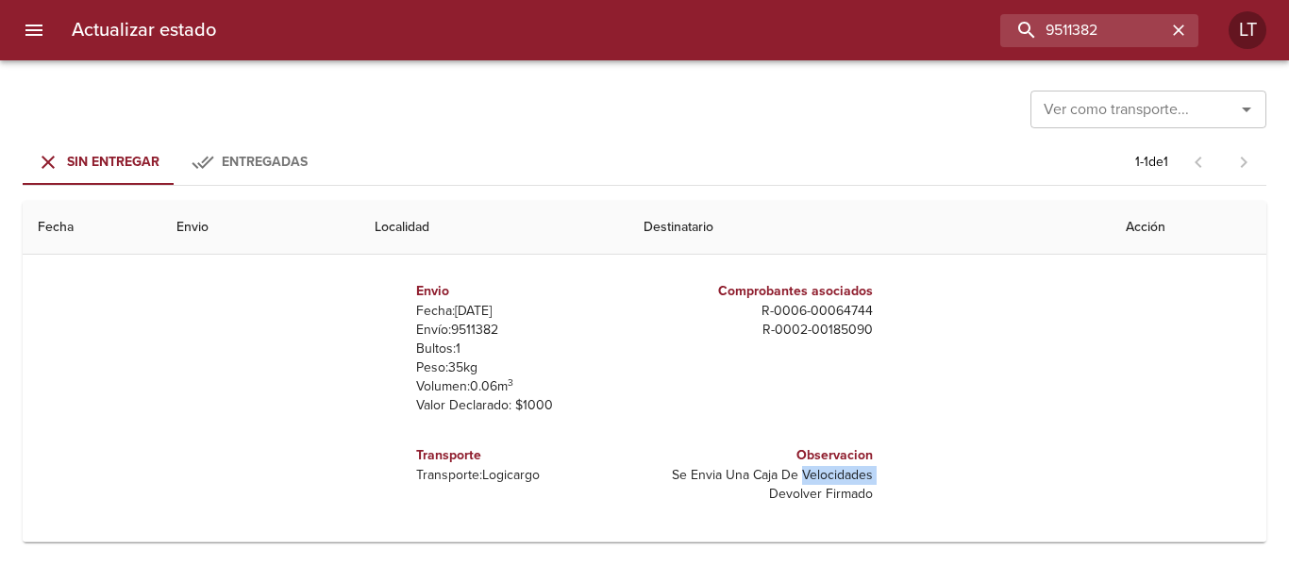
click at [791, 471] on p "Se Envia Una Caja De Velocidades Devolver Firmado" at bounding box center [762, 485] width 221 height 38
click at [798, 498] on p "Se Envia Una Caja De Velocidades Devolver Firmado" at bounding box center [762, 485] width 221 height 38
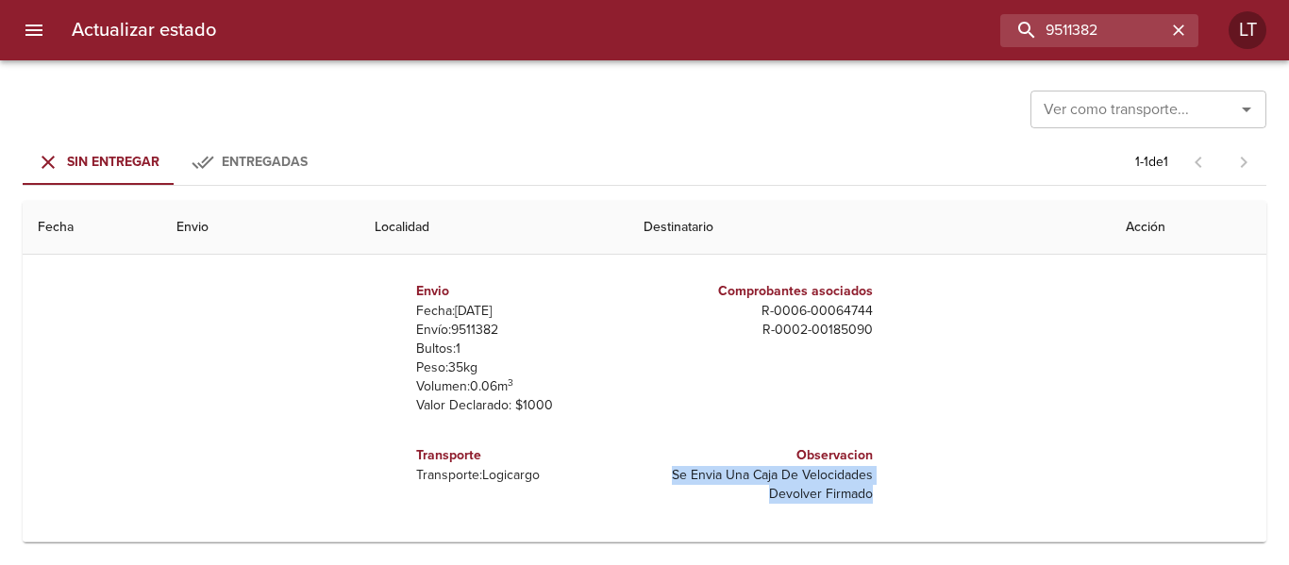
click at [802, 477] on p "Se Envia Una Caja De Velocidades Devolver Firmado" at bounding box center [762, 485] width 221 height 38
click at [805, 491] on p "Se Envia Una Caja De Velocidades Devolver Firmado" at bounding box center [762, 485] width 221 height 38
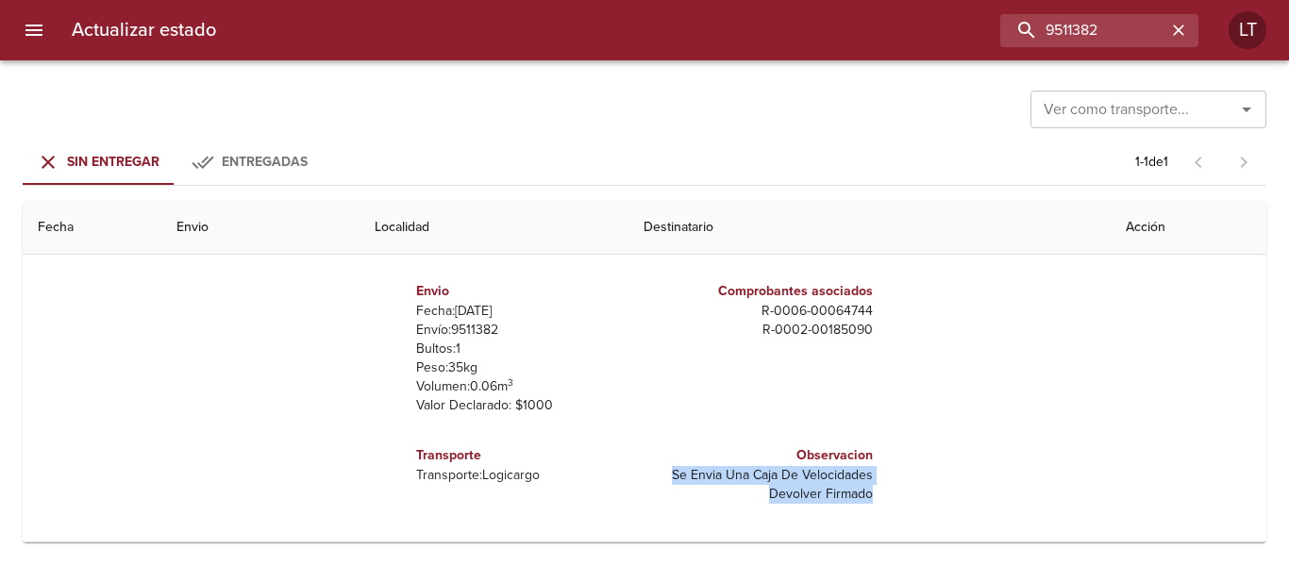
click at [805, 491] on p "Se Envia Una Caja De Velocidades Devolver Firmado" at bounding box center [762, 485] width 221 height 38
click at [801, 475] on p "Se Envia Una Caja De Velocidades Devolver Firmado" at bounding box center [762, 485] width 221 height 38
click at [789, 478] on p "Se Envia Una Caja De Velocidades Devolver Firmado" at bounding box center [762, 485] width 221 height 38
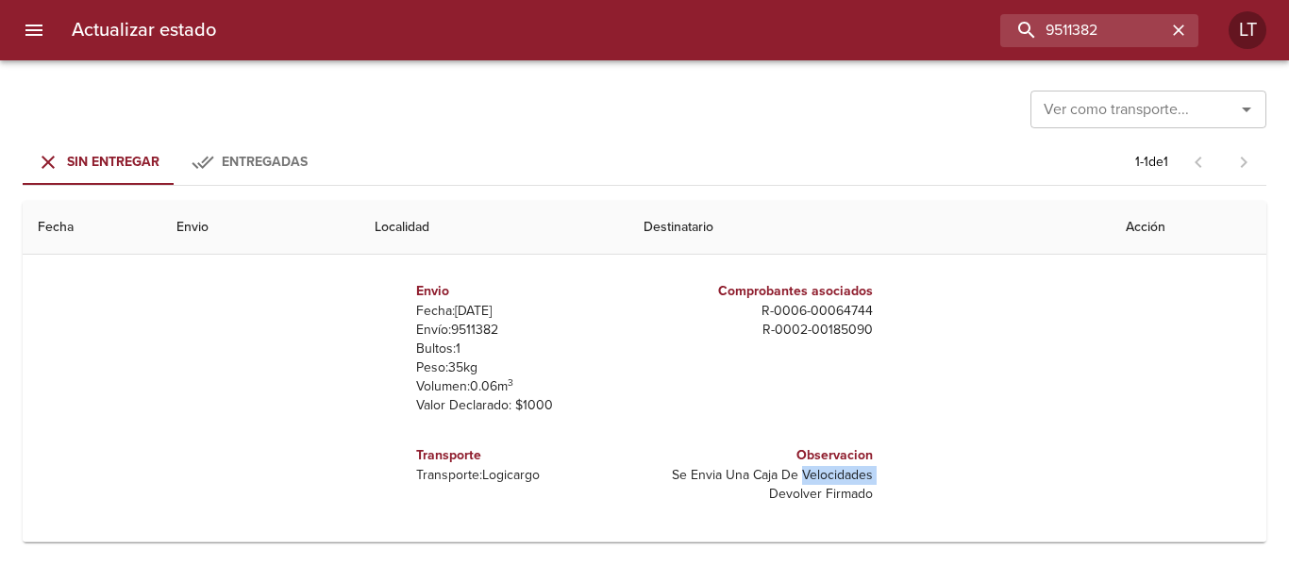
click at [789, 478] on p "Se Envia Una Caja De Velocidades Devolver Firmado" at bounding box center [762, 485] width 221 height 38
click at [788, 495] on p "Se Envia Una Caja De Velocidades Devolver Firmado" at bounding box center [762, 485] width 221 height 38
click at [783, 479] on p "Se Envia Una Caja De Velocidades Devolver Firmado" at bounding box center [762, 485] width 221 height 38
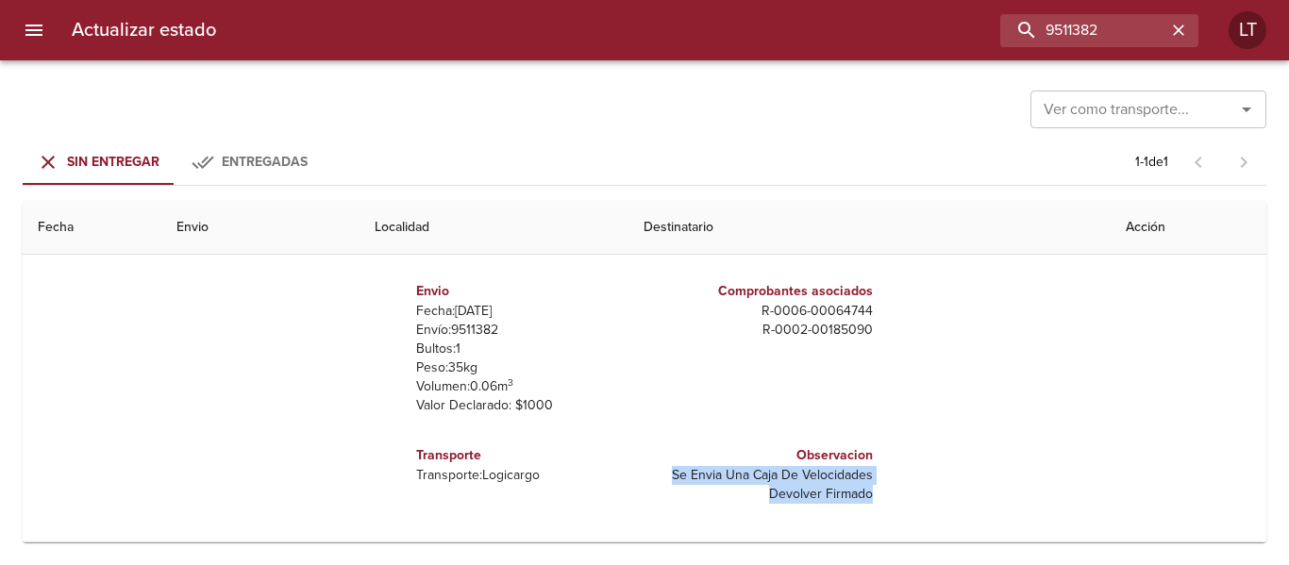
click at [783, 479] on p "Se Envia Una Caja De Velocidades Devolver Firmado" at bounding box center [762, 485] width 221 height 38
click at [784, 497] on p "Se Envia Una Caja De Velocidades Devolver Firmado" at bounding box center [762, 485] width 221 height 38
click at [784, 476] on p "Se Envia Una Caja De Velocidades Devolver Firmado" at bounding box center [762, 485] width 221 height 38
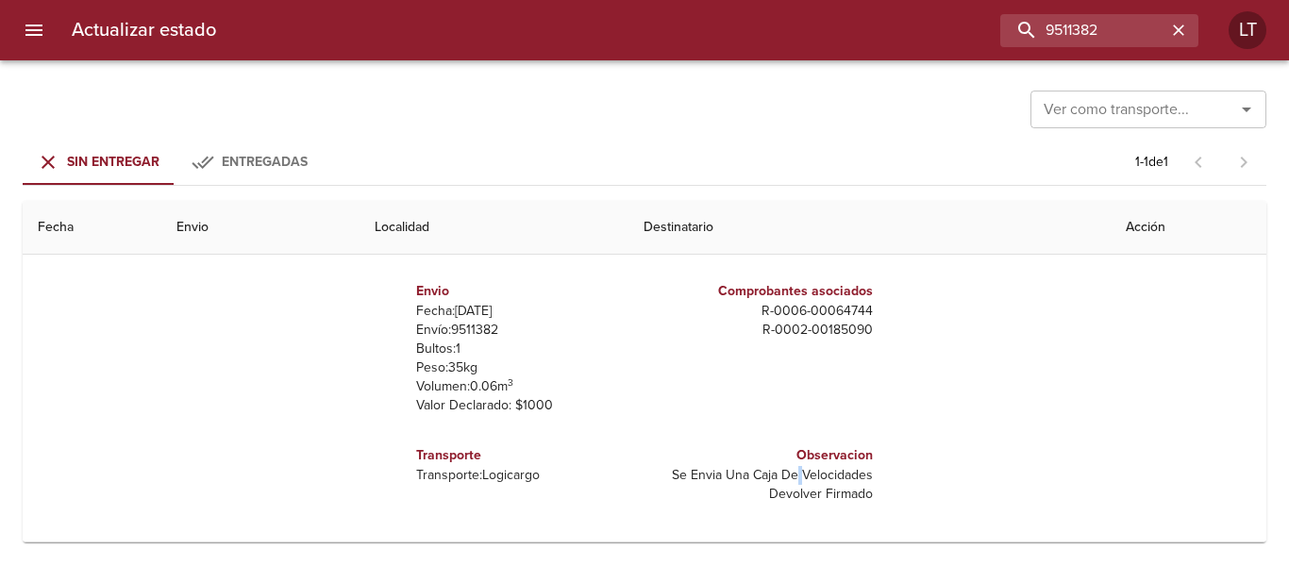
click at [784, 476] on p "Se Envia Una Caja De Velocidades Devolver Firmado" at bounding box center [762, 485] width 221 height 38
click at [791, 490] on p "Se Envia Una Caja De Velocidades Devolver Firmado" at bounding box center [762, 485] width 221 height 38
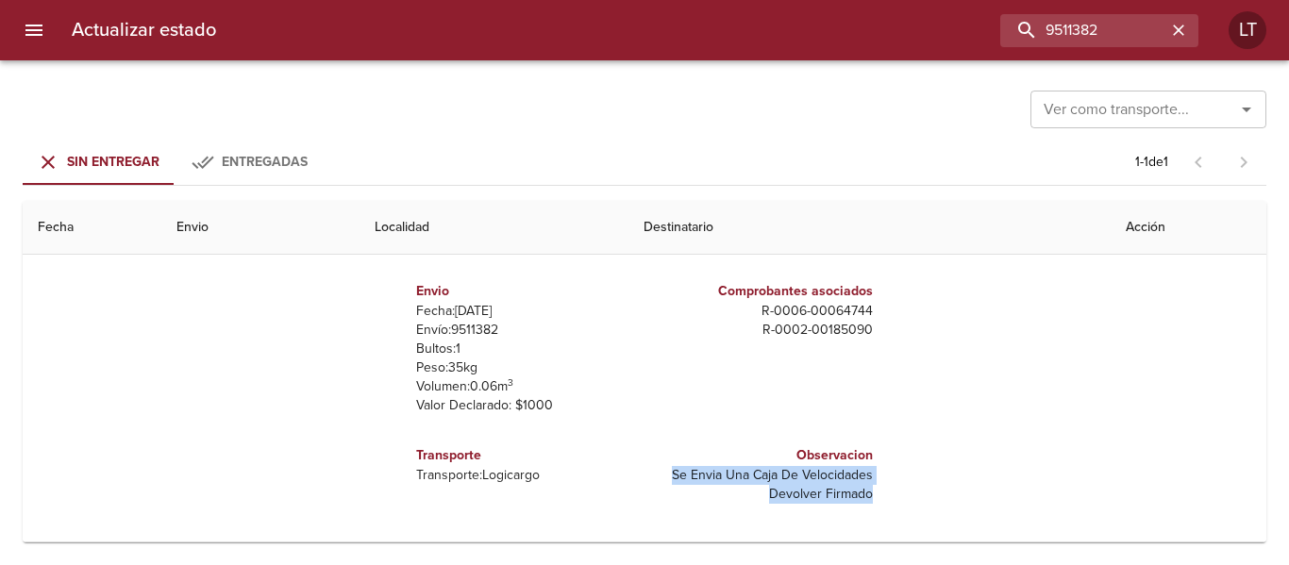
click at [785, 476] on p "Se Envia Una Caja De Velocidades Devolver Firmado" at bounding box center [762, 485] width 221 height 38
click at [786, 487] on p "Se Envia Una Caja De Velocidades Devolver Firmado" at bounding box center [762, 485] width 221 height 38
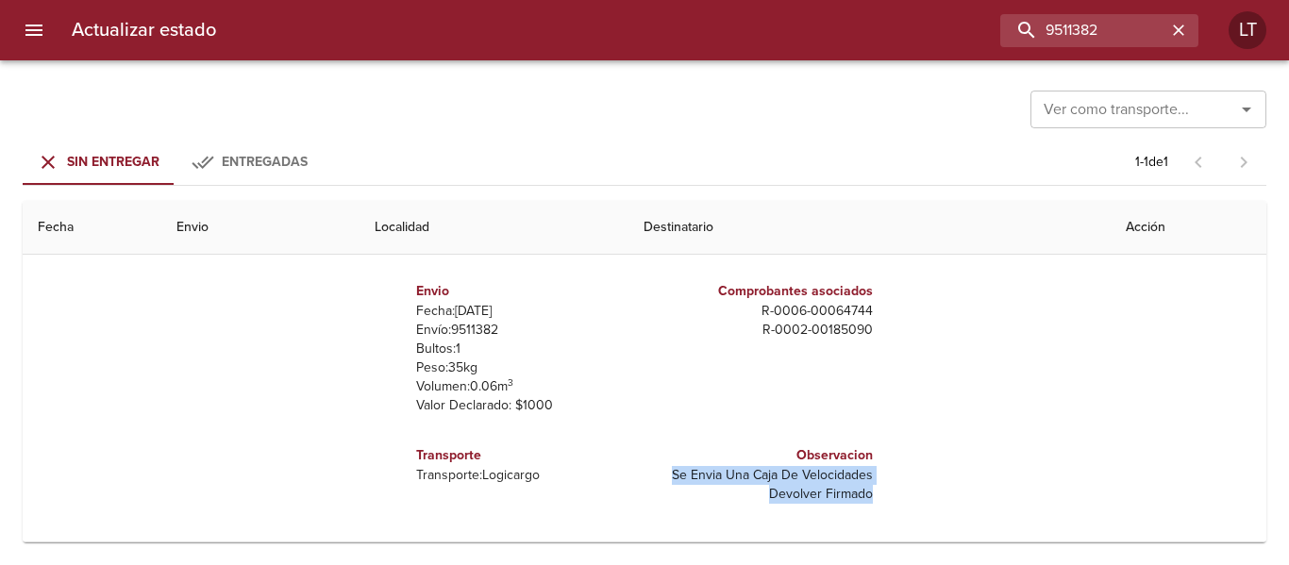
click at [786, 487] on p "Se Envia Una Caja De Velocidades Devolver Firmado" at bounding box center [762, 485] width 221 height 38
click at [786, 473] on p "Se Envia Una Caja De Velocidades Devolver Firmado" at bounding box center [762, 485] width 221 height 38
click at [787, 488] on p "Se Envia Una Caja De Velocidades Devolver Firmado" at bounding box center [762, 485] width 221 height 38
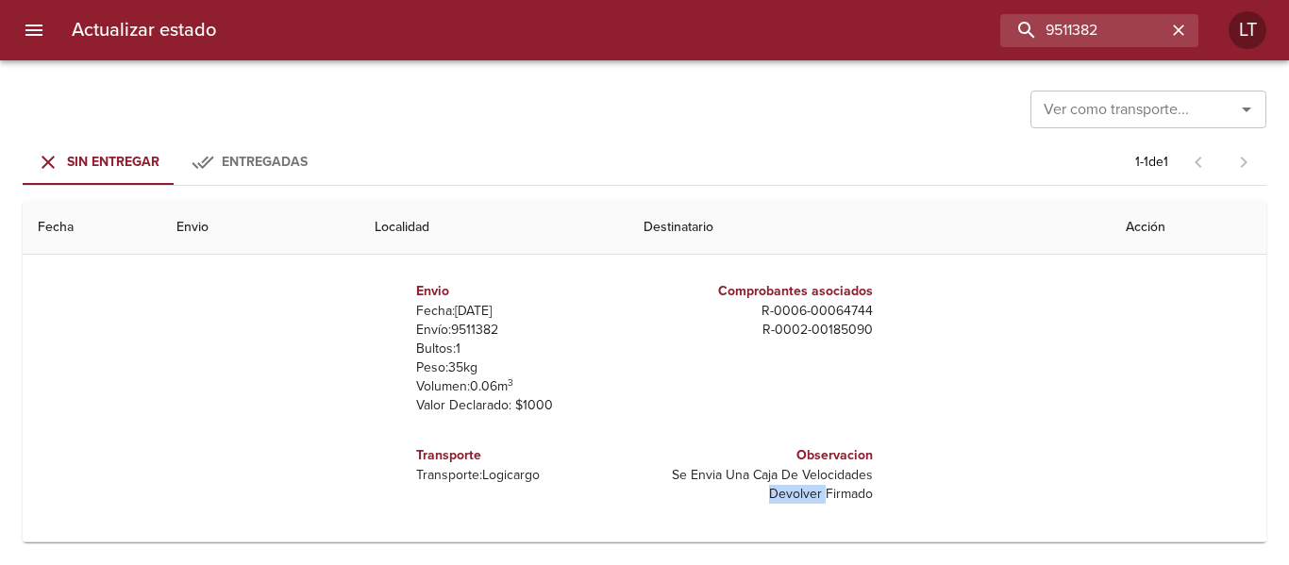
click at [787, 488] on p "Se Envia Una Caja De Velocidades Devolver Firmado" at bounding box center [762, 485] width 221 height 38
click at [783, 472] on p "Se Envia Una Caja De Velocidades Devolver Firmado" at bounding box center [762, 485] width 221 height 38
click at [1020, 404] on div "Estados Detalles Items Datos Internos Remitente Cesvi Argentina s.a. [PERSON_NA…" at bounding box center [644, 299] width 1213 height 483
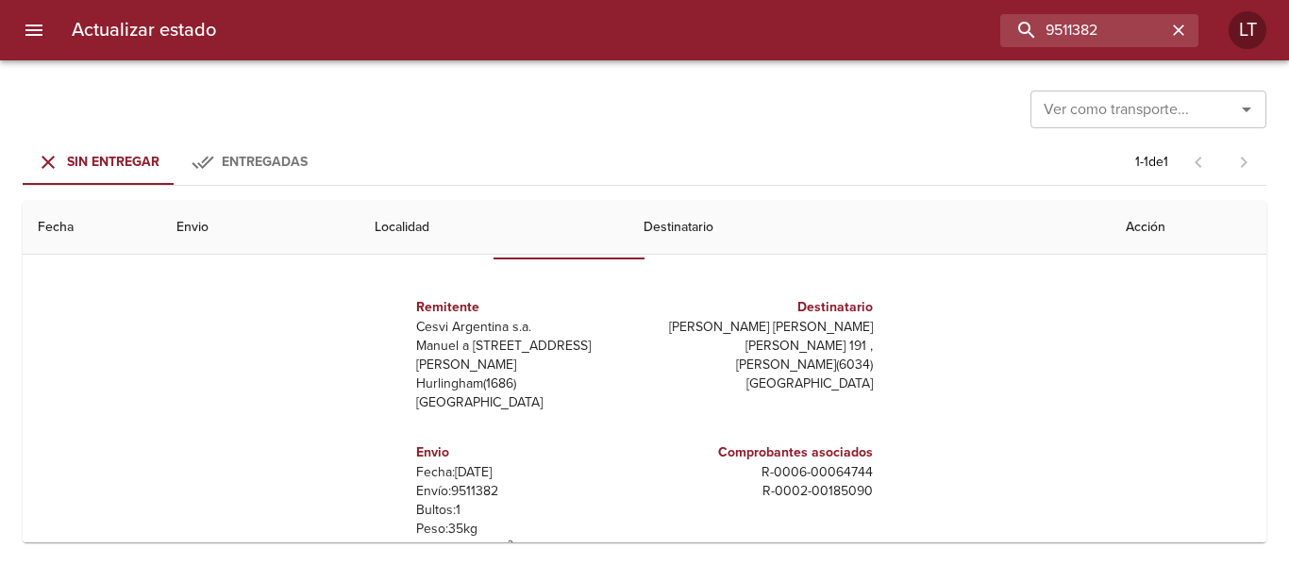
scroll to position [0, 0]
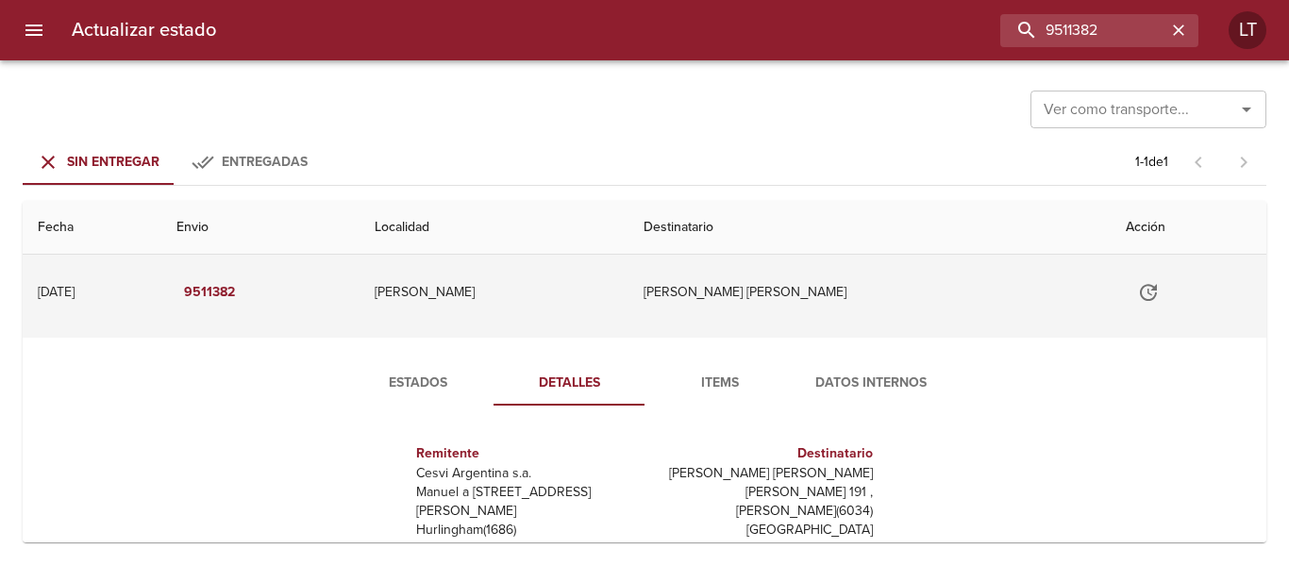
click at [625, 319] on td "[PERSON_NAME]" at bounding box center [493, 292] width 268 height 75
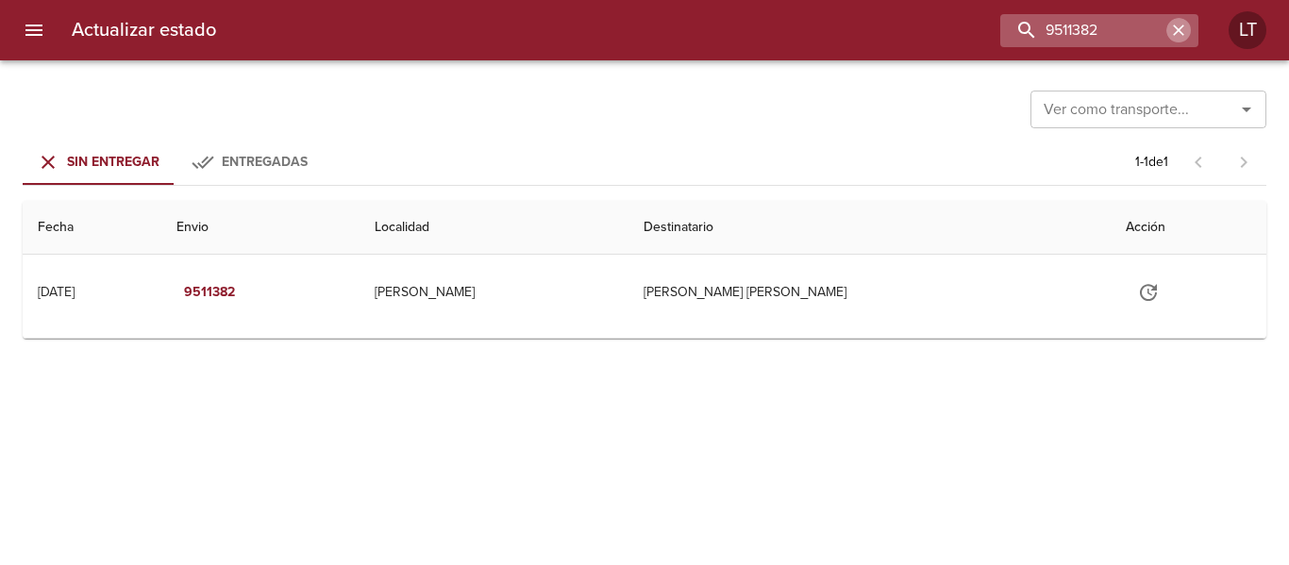
click at [1180, 26] on icon "button" at bounding box center [1178, 30] width 19 height 19
